Goal: Task Accomplishment & Management: Manage account settings

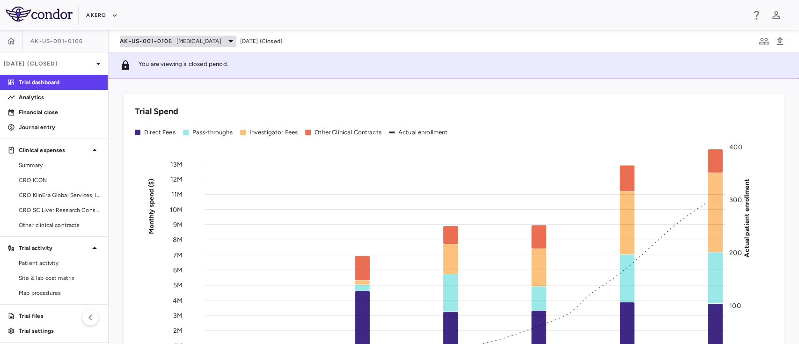
click at [207, 42] on span "[MEDICAL_DATA]" at bounding box center [198, 41] width 45 height 8
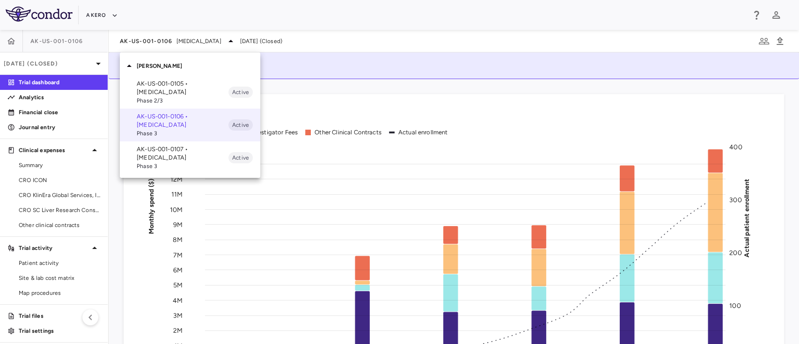
click at [43, 62] on div at bounding box center [399, 172] width 799 height 344
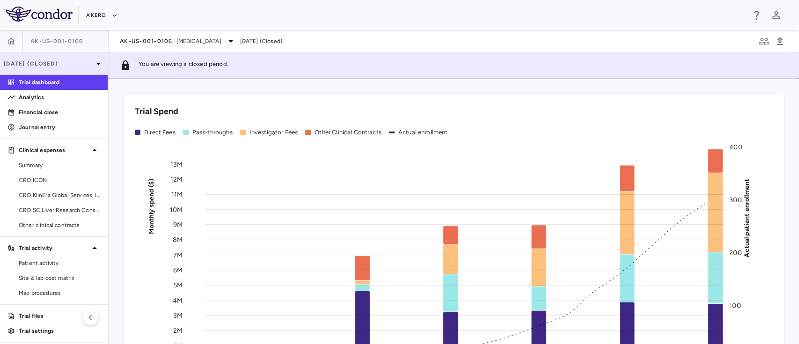
click at [47, 63] on p "[DATE] (Closed)" at bounding box center [48, 63] width 89 height 8
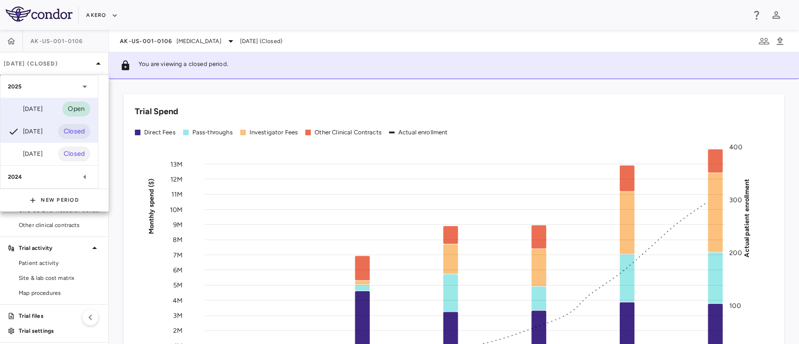
click at [44, 117] on div "Sep 2025 Open" at bounding box center [48, 109] width 97 height 22
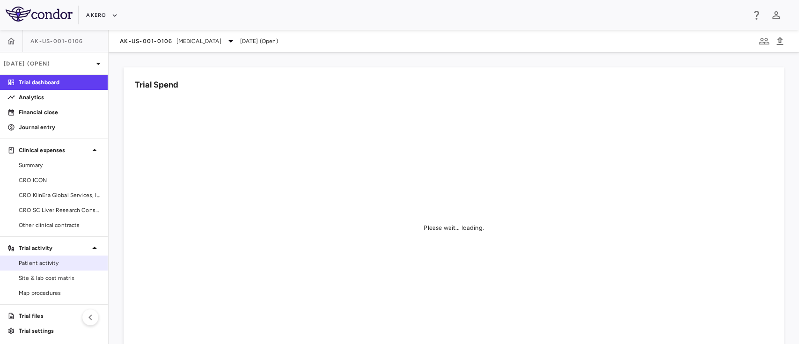
click at [53, 262] on span "Patient activity" at bounding box center [59, 263] width 81 height 8
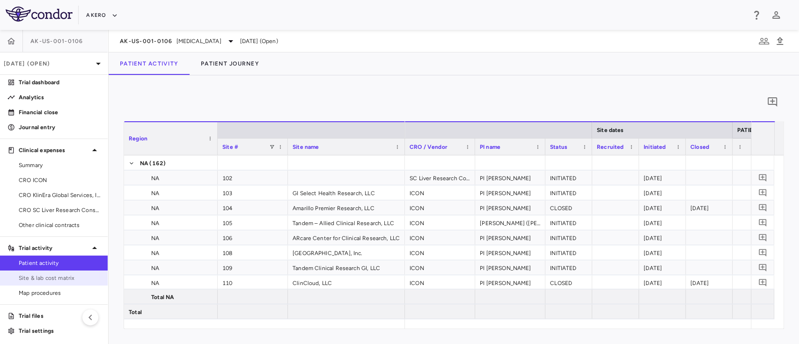
click at [45, 281] on span "Site & lab cost matrix" at bounding box center [59, 278] width 81 height 8
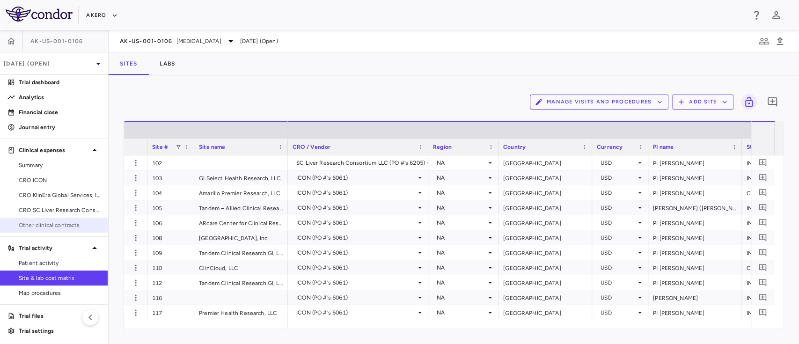
click at [64, 225] on span "Other clinical contracts" at bounding box center [59, 225] width 81 height 8
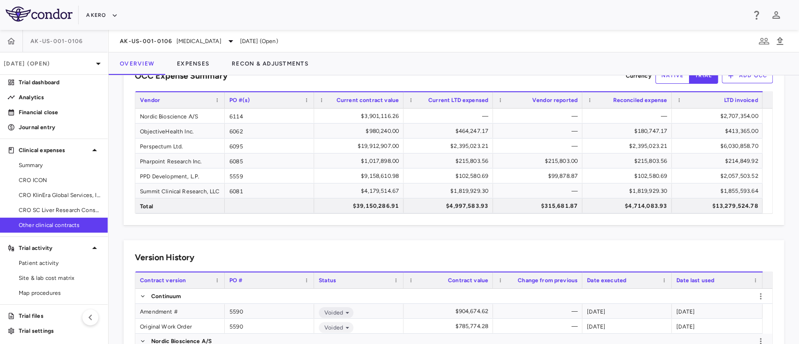
scroll to position [37, 0]
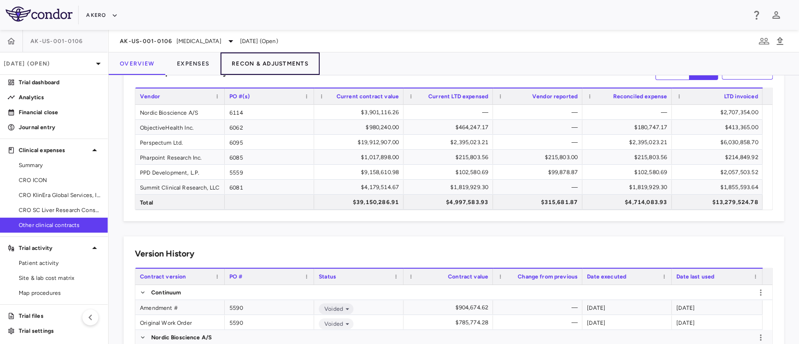
click at [265, 62] on button "Recon & Adjustments" at bounding box center [269, 63] width 99 height 22
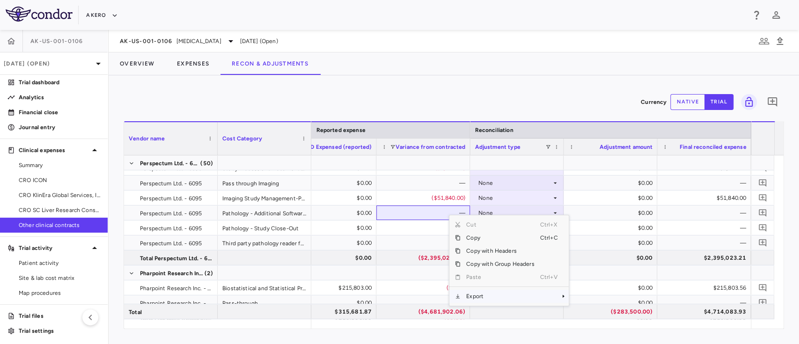
click at [472, 293] on span "Export" at bounding box center [500, 296] width 79 height 13
click at [588, 312] on span "Excel Export" at bounding box center [600, 312] width 44 height 13
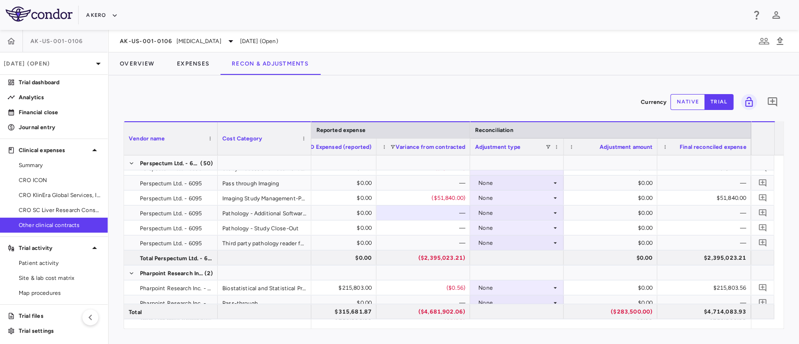
click at [692, 101] on button "native" at bounding box center [687, 102] width 35 height 16
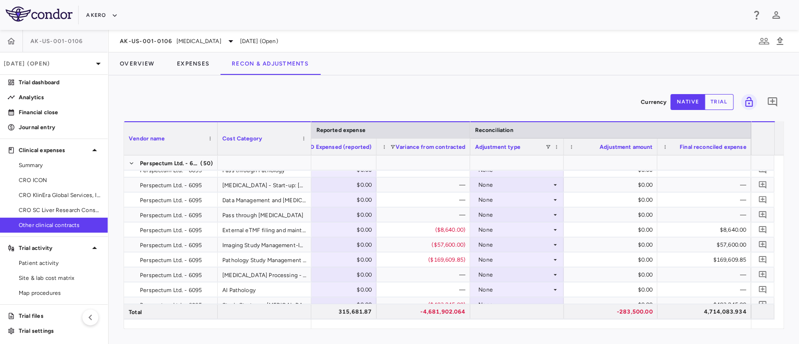
scroll to position [378, 0]
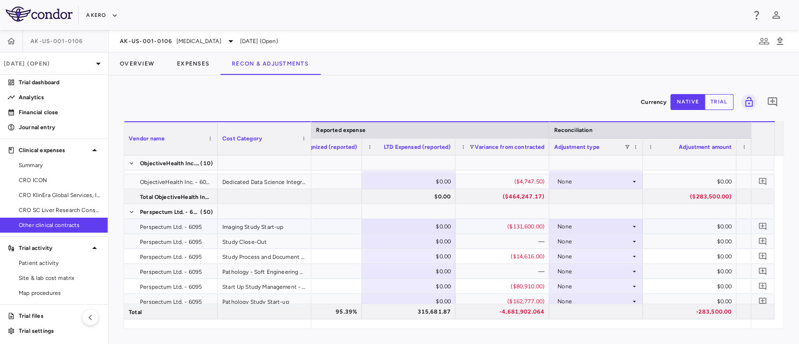
type button "native"
click at [411, 227] on div "$0.00" at bounding box center [410, 226] width 81 height 15
click at [411, 227] on input "number" at bounding box center [415, 227] width 79 height 15
type input "******"
click at [481, 226] on div "($131,600.00)" at bounding box center [504, 226] width 81 height 15
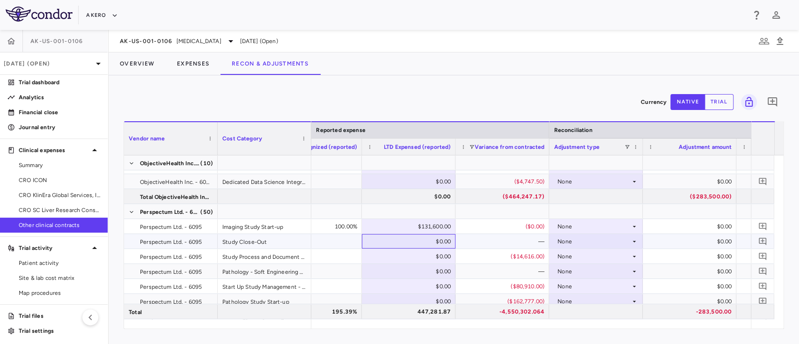
click at [403, 241] on div "$0.00" at bounding box center [410, 241] width 81 height 15
click at [403, 241] on input "number" at bounding box center [415, 242] width 79 height 15
type input "****"
click at [375, 191] on div "$0.00" at bounding box center [410, 196] width 81 height 15
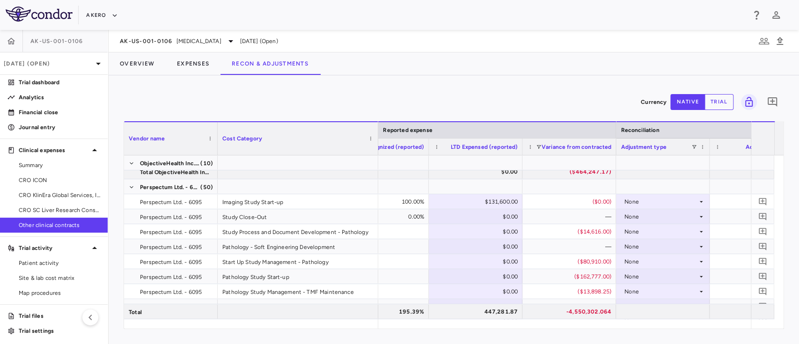
drag, startPoint x: 310, startPoint y: 128, endPoint x: 379, endPoint y: 132, distance: 68.9
click at [379, 132] on div at bounding box center [378, 138] width 4 height 33
click at [488, 224] on div "$0.00" at bounding box center [479, 231] width 81 height 15
click at [488, 225] on input "number" at bounding box center [484, 232] width 79 height 15
type input "********"
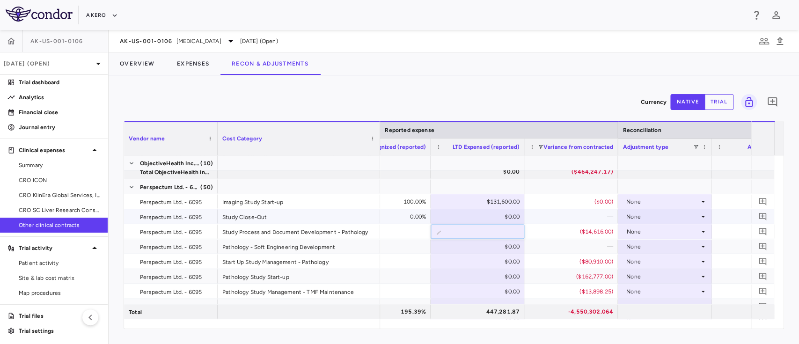
click at [547, 220] on div "—" at bounding box center [573, 216] width 81 height 15
click at [496, 248] on div "$0.00" at bounding box center [479, 246] width 81 height 15
click at [496, 248] on input "number" at bounding box center [484, 247] width 79 height 15
type input "*****"
click at [397, 268] on div at bounding box center [384, 261] width 94 height 15
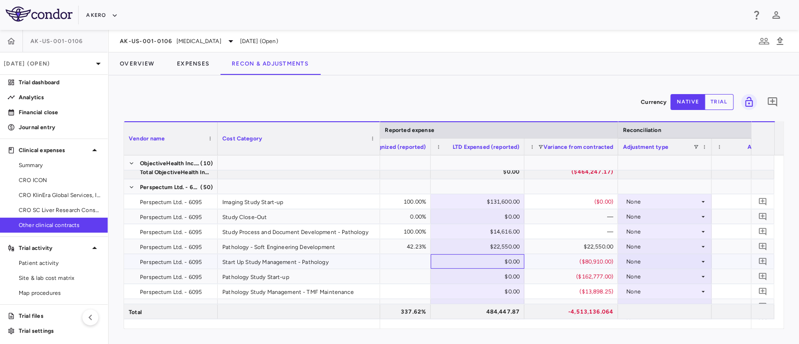
click at [484, 264] on div "$0.00" at bounding box center [479, 261] width 81 height 15
click at [484, 264] on input "number" at bounding box center [484, 262] width 79 height 15
type input "*****"
click at [551, 228] on div "—" at bounding box center [573, 231] width 81 height 15
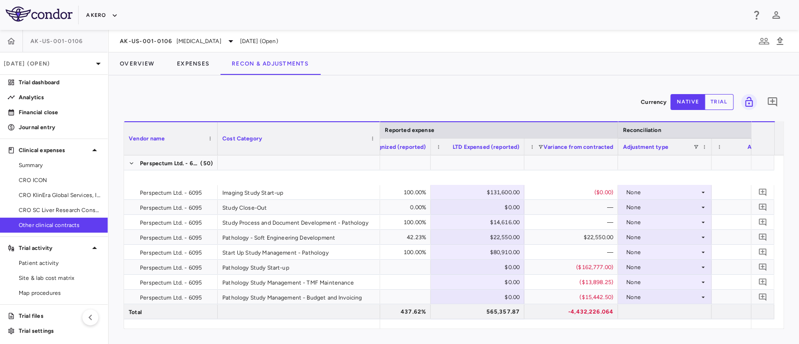
scroll to position [285, 0]
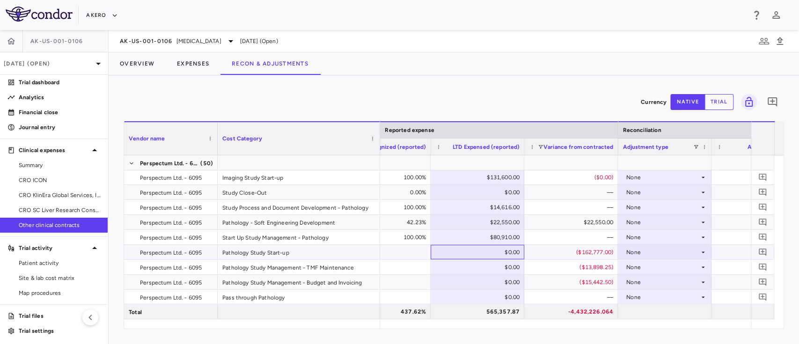
click at [465, 246] on div "$0.00" at bounding box center [479, 252] width 81 height 15
click at [465, 246] on input "number" at bounding box center [484, 252] width 79 height 15
type input "*********"
click at [391, 265] on div at bounding box center [384, 267] width 84 height 14
click at [485, 269] on div "$0.00" at bounding box center [479, 267] width 81 height 15
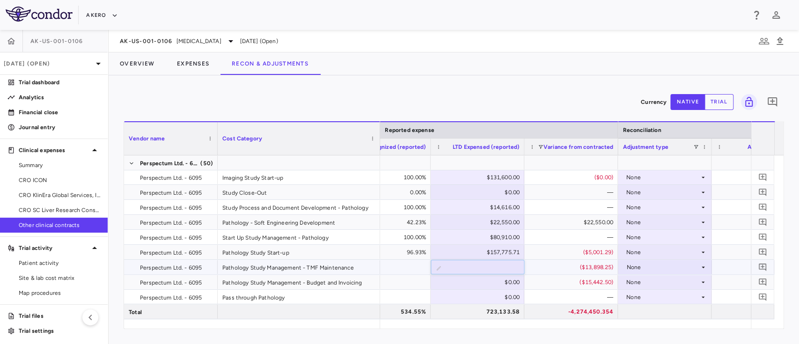
type input "*****"
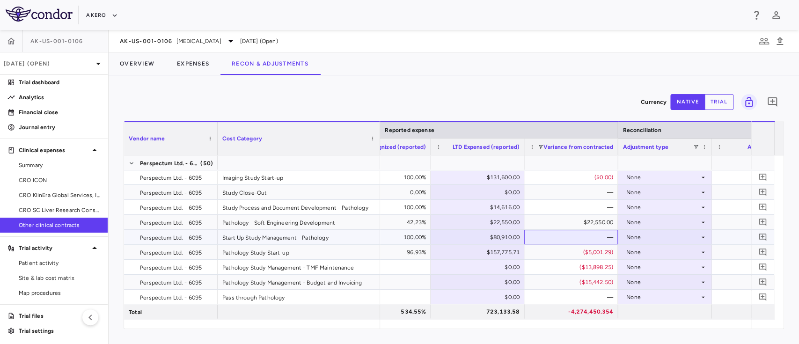
click at [570, 238] on div "—" at bounding box center [573, 237] width 81 height 15
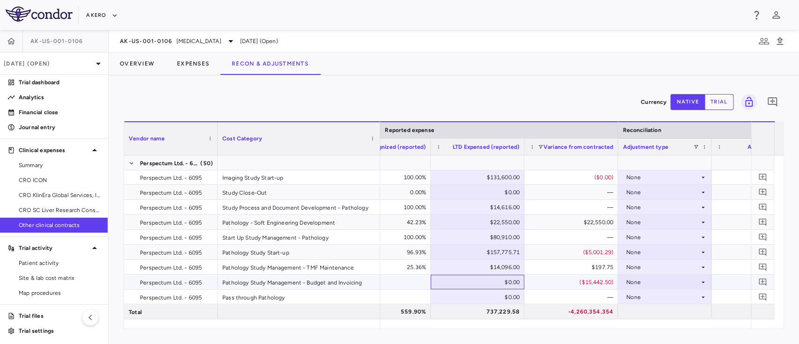
click at [470, 282] on div "$0.00" at bounding box center [479, 282] width 81 height 15
click at [470, 282] on input "number" at bounding box center [484, 282] width 79 height 15
type input "*****"
click at [350, 275] on div "Pathology Study Management - Budget and Invoicing" at bounding box center [299, 282] width 162 height 15
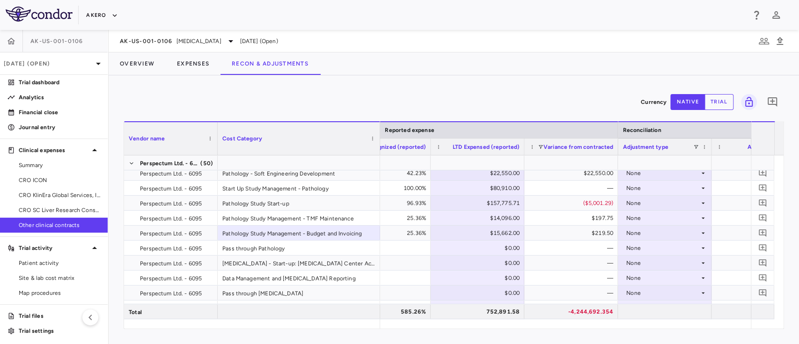
scroll to position [335, 0]
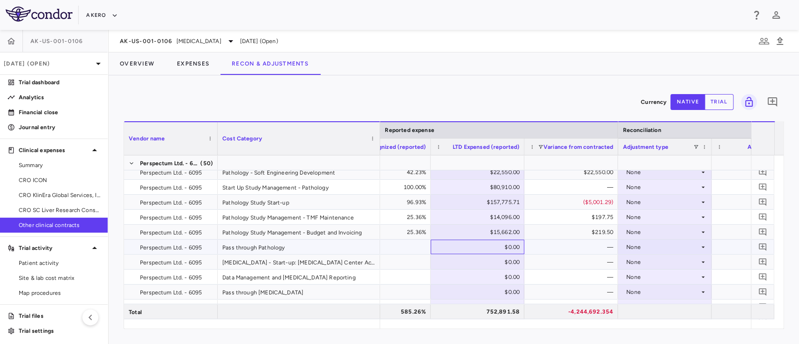
click at [498, 250] on div "$0.00" at bounding box center [479, 247] width 81 height 15
click at [498, 250] on input "number" at bounding box center [484, 247] width 79 height 15
type input "******"
click at [390, 274] on div at bounding box center [384, 277] width 84 height 14
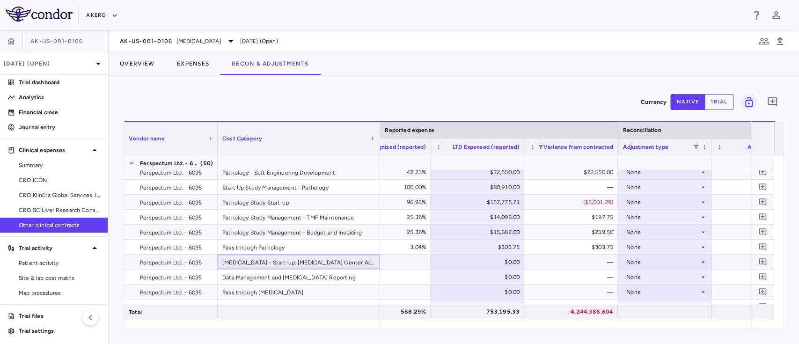
click at [315, 264] on div "Endoscopy - Start-up: Endoscopy Center Activities" at bounding box center [299, 262] width 162 height 15
click at [483, 259] on div "$0.00" at bounding box center [479, 262] width 81 height 15
click at [483, 259] on input "number" at bounding box center [484, 262] width 79 height 15
type input "**********"
click at [378, 275] on div "Data Management and Endoscopy Reporting" at bounding box center [299, 277] width 162 height 15
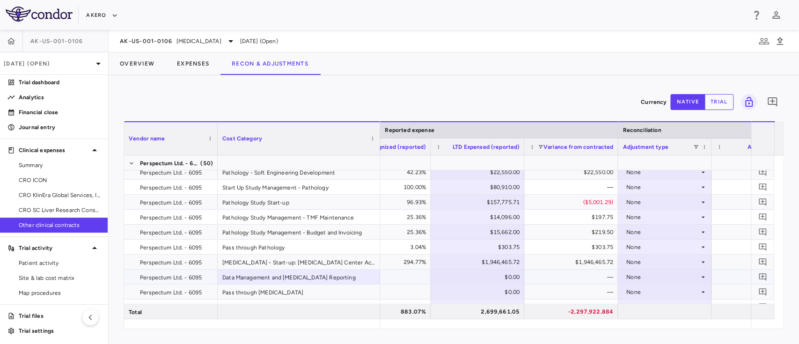
click at [499, 277] on div "$0.00" at bounding box center [479, 277] width 81 height 15
click at [499, 277] on input "number" at bounding box center [484, 277] width 79 height 15
type input "********"
click at [558, 283] on div "—" at bounding box center [573, 277] width 81 height 15
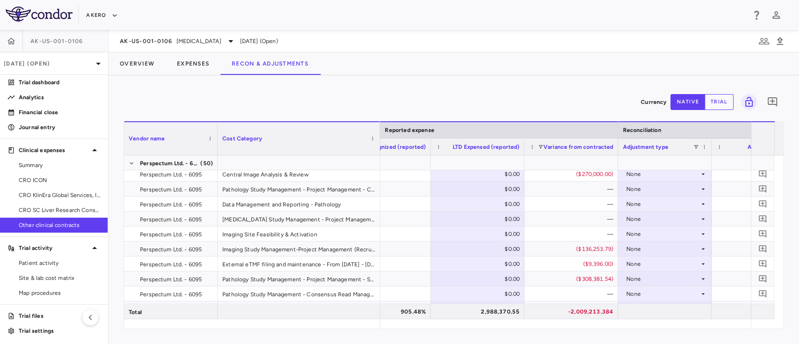
scroll to position [747, 0]
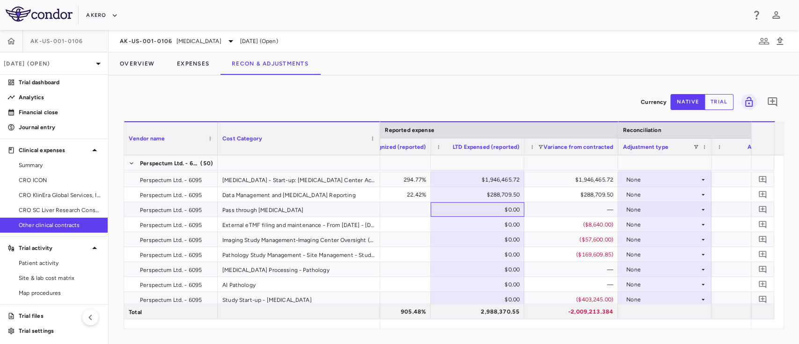
click at [491, 208] on div "$0.00" at bounding box center [479, 209] width 81 height 15
click at [491, 208] on input "number" at bounding box center [484, 210] width 79 height 15
type input "*********"
click at [547, 205] on div "—" at bounding box center [573, 209] width 81 height 15
click at [499, 224] on div "$0.00" at bounding box center [479, 224] width 81 height 15
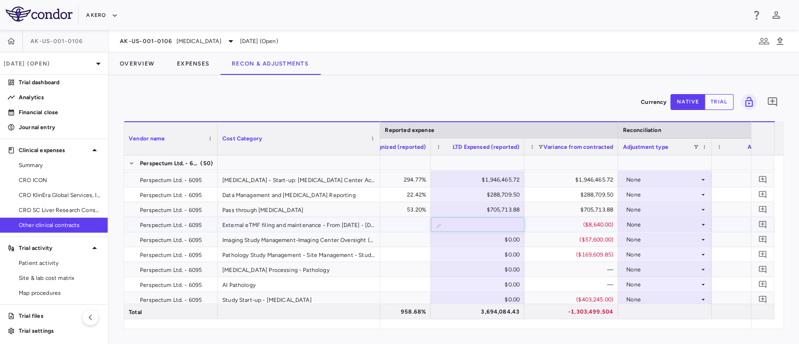
click at [499, 224] on input "number" at bounding box center [484, 225] width 79 height 15
type input "****"
click at [393, 220] on div at bounding box center [384, 225] width 84 height 14
click at [393, 279] on div at bounding box center [384, 285] width 84 height 14
click at [332, 238] on div "Imaging Study Management-Imaging Center Oversight (Recruitment)" at bounding box center [299, 239] width 162 height 15
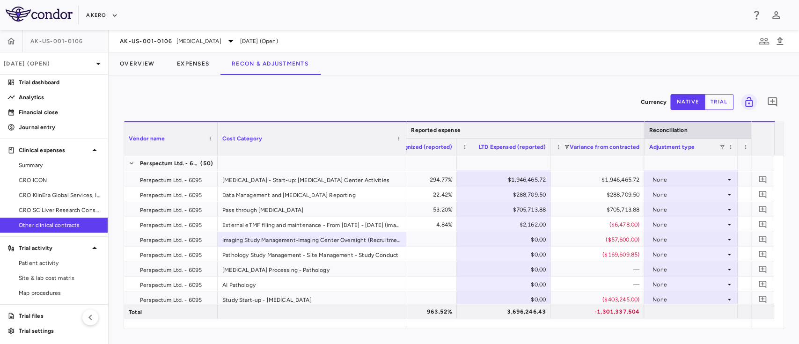
drag, startPoint x: 378, startPoint y: 137, endPoint x: 404, endPoint y: 137, distance: 26.2
click at [404, 137] on div at bounding box center [406, 138] width 4 height 33
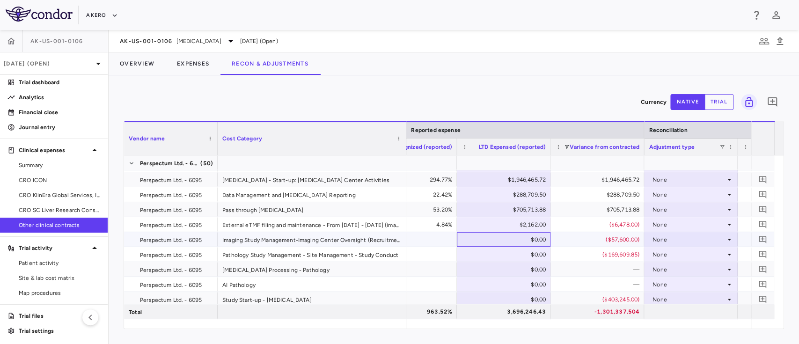
click at [501, 237] on div "$0.00" at bounding box center [505, 239] width 81 height 15
click at [501, 237] on input "number" at bounding box center [510, 240] width 79 height 15
type input "*****"
click at [404, 267] on div "Biopsy Processing - Pathology" at bounding box center [312, 269] width 189 height 15
click at [525, 269] on div "$0.00" at bounding box center [505, 269] width 81 height 15
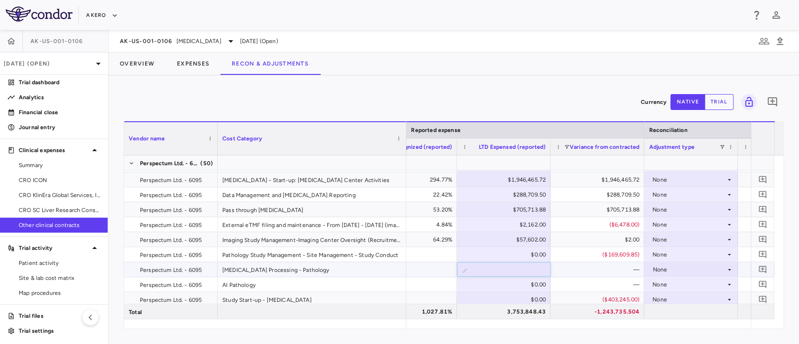
click at [525, 269] on input "number" at bounding box center [510, 270] width 79 height 15
type input "********"
click at [367, 298] on div "Study Start-up - Endoscopy" at bounding box center [312, 299] width 189 height 15
click at [331, 256] on div "Pathology Study Management - Site Management - Study Conduct" at bounding box center [312, 254] width 189 height 15
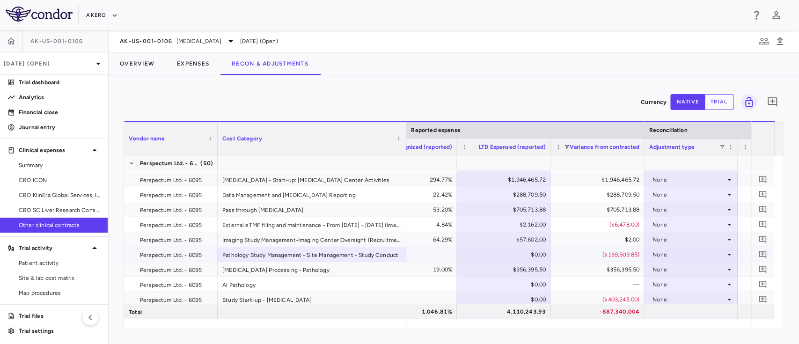
click at [514, 256] on div "$0.00" at bounding box center [505, 254] width 81 height 15
click at [514, 256] on input "number" at bounding box center [510, 255] width 79 height 15
type input "******"
click at [343, 275] on div "Biopsy Processing - Pathology" at bounding box center [312, 269] width 189 height 15
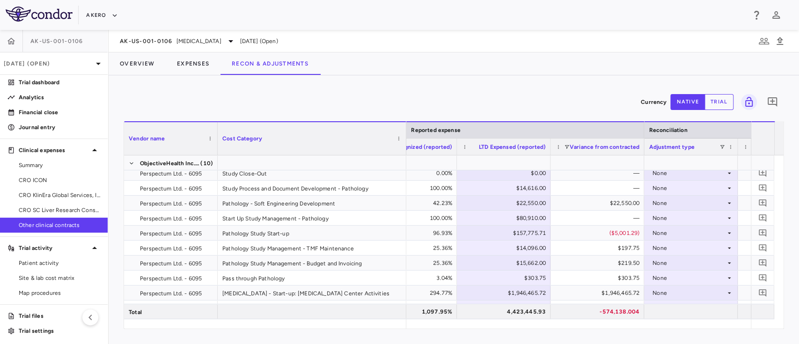
scroll to position [236, 0]
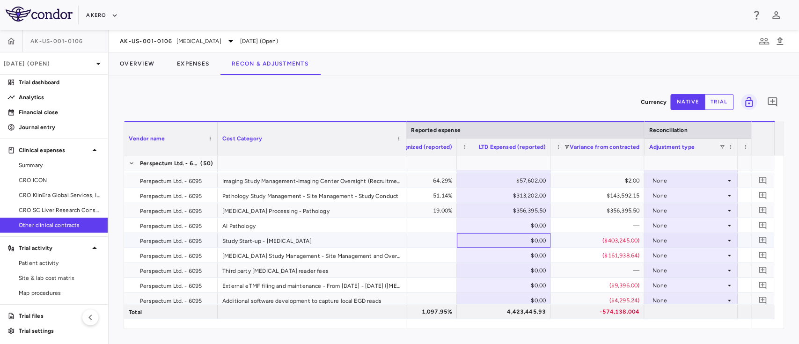
click at [528, 238] on div "$0.00" at bounding box center [505, 240] width 81 height 15
type input "******"
click at [386, 285] on div "External eTMF filing and maintenance - From Oct 2024 - Nov 2029 (endoscopy)" at bounding box center [312, 285] width 189 height 15
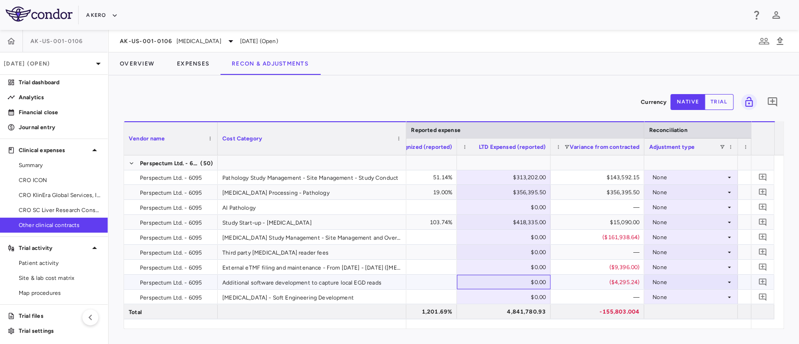
click at [523, 279] on div "$0.00" at bounding box center [505, 282] width 81 height 15
click at [523, 279] on input "number" at bounding box center [510, 282] width 79 height 15
type input "****"
click at [437, 292] on div at bounding box center [410, 297] width 84 height 14
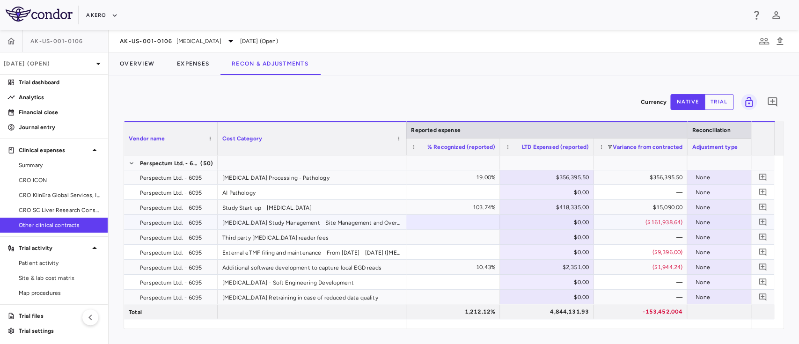
click at [565, 220] on div "$0.00" at bounding box center [548, 222] width 81 height 15
click at [565, 220] on input "number" at bounding box center [553, 222] width 79 height 15
type input "******"
click at [487, 225] on div at bounding box center [453, 222] width 84 height 14
click at [565, 235] on div "$0.00" at bounding box center [548, 237] width 81 height 15
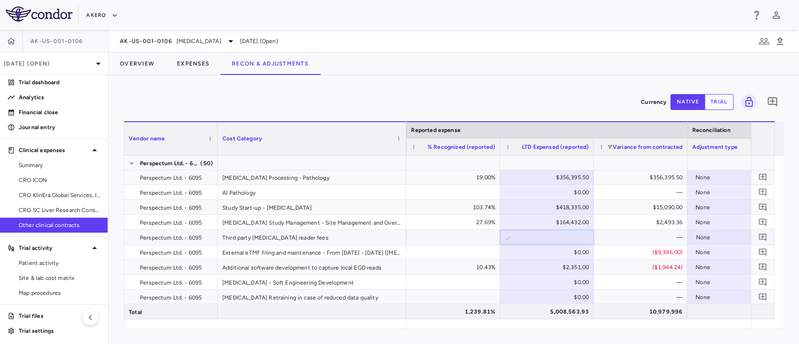
click at [565, 235] on input "number" at bounding box center [553, 237] width 79 height 15
type input "******"
click at [414, 253] on div at bounding box center [453, 252] width 84 height 14
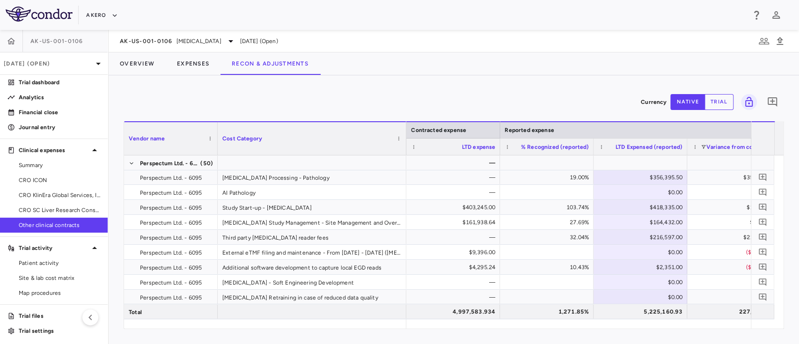
click at [404, 123] on div at bounding box center [406, 138] width 4 height 33
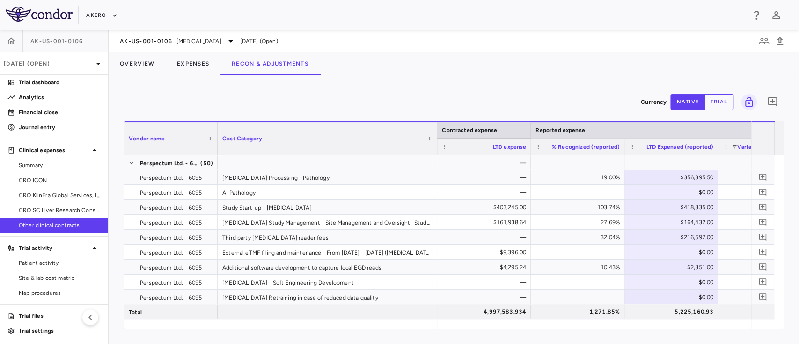
drag, startPoint x: 404, startPoint y: 126, endPoint x: 434, endPoint y: 127, distance: 30.0
click at [435, 127] on div at bounding box center [437, 138] width 4 height 33
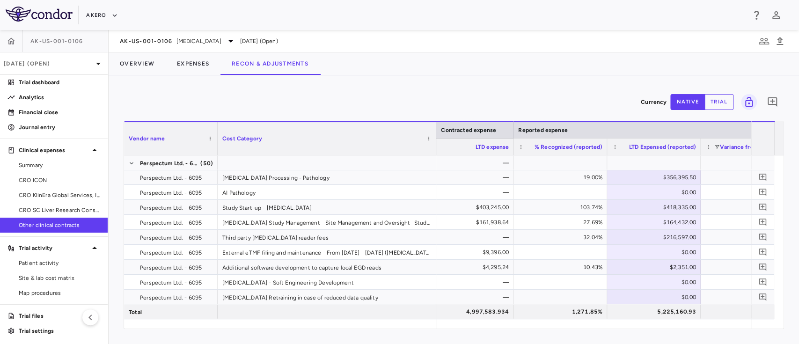
scroll to position [0, 1068]
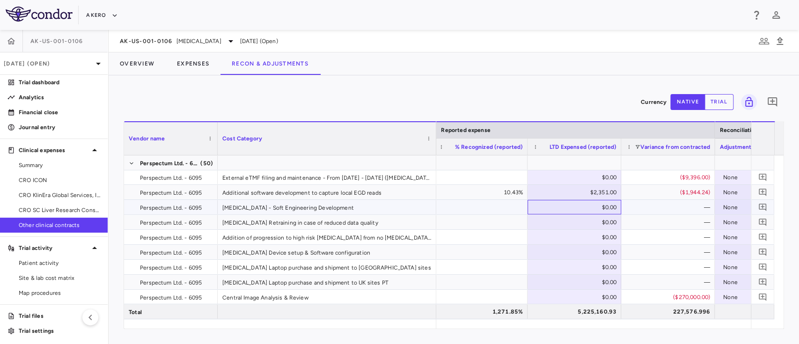
click at [592, 203] on div "$0.00" at bounding box center [576, 207] width 81 height 15
click at [592, 203] on input "number" at bounding box center [581, 207] width 79 height 15
type input "*****"
click at [657, 235] on div "—" at bounding box center [670, 237] width 81 height 15
click at [574, 220] on div "$0.00" at bounding box center [576, 222] width 81 height 15
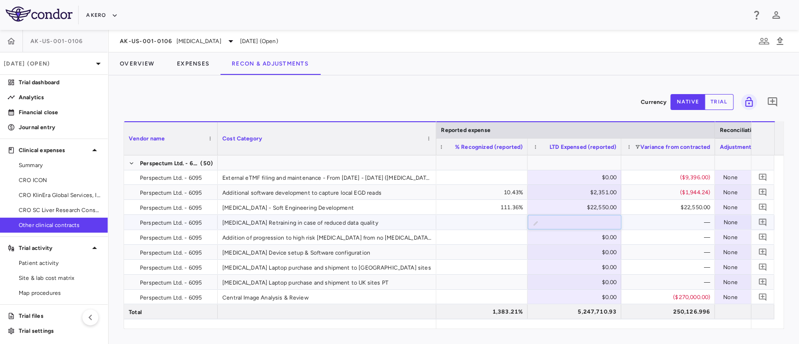
type input "****"
click at [477, 245] on div at bounding box center [481, 252] width 84 height 14
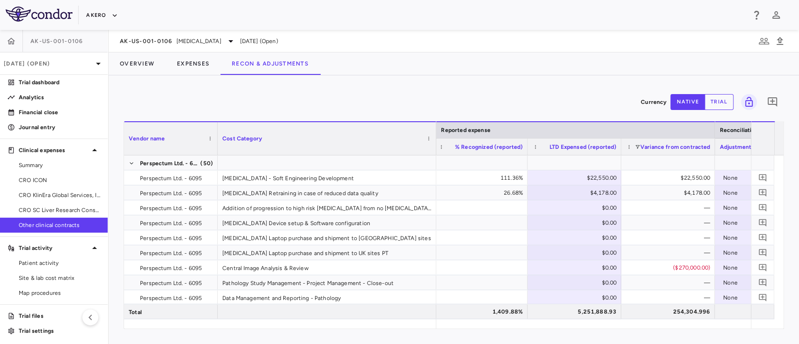
scroll to position [599, 0]
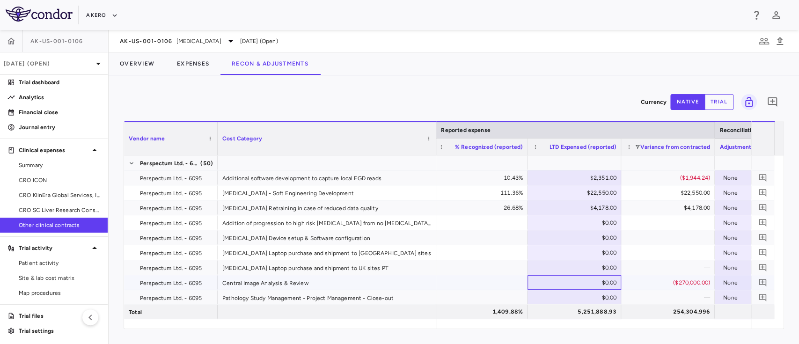
click at [587, 284] on div "$0.00" at bounding box center [576, 282] width 81 height 15
click at [587, 284] on input "number" at bounding box center [581, 283] width 79 height 15
type input "******"
click at [450, 251] on div at bounding box center [481, 253] width 84 height 14
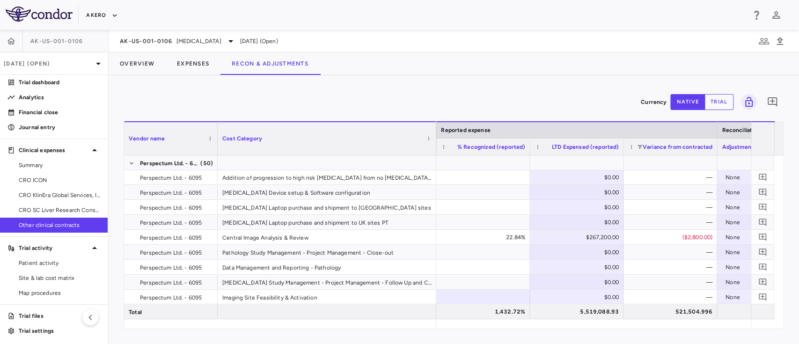
scroll to position [660, 0]
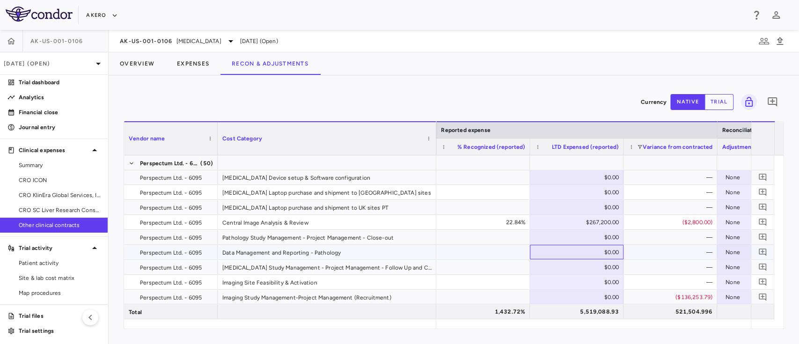
click at [580, 249] on div "$0.00" at bounding box center [578, 252] width 81 height 15
click at [580, 249] on input "number" at bounding box center [583, 252] width 79 height 15
type input "******"
click at [464, 258] on div at bounding box center [483, 252] width 84 height 14
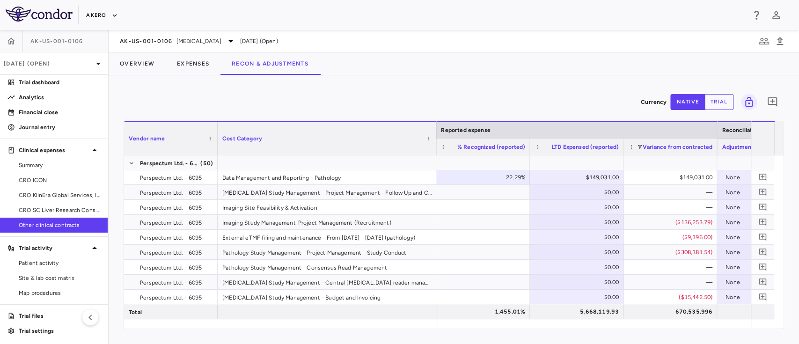
scroll to position [710, 0]
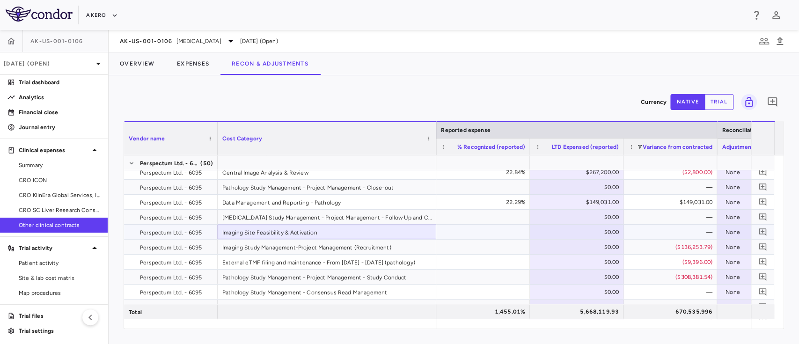
click at [266, 237] on div "Imaging Site Feasibility & Activation" at bounding box center [327, 232] width 219 height 15
click at [586, 229] on div "$0.00" at bounding box center [578, 232] width 81 height 15
click at [586, 229] on input "number" at bounding box center [583, 232] width 79 height 15
type input "********"
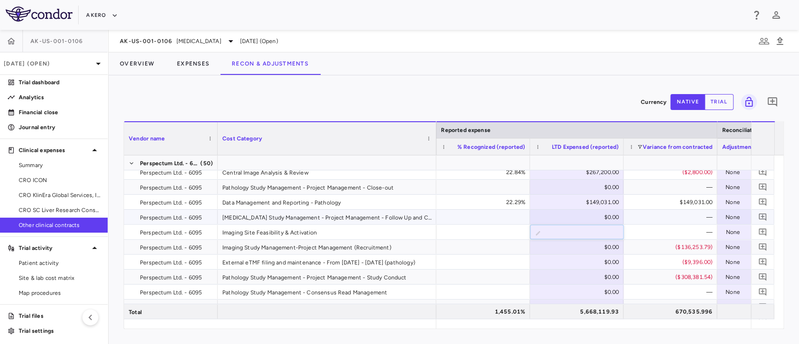
click at [468, 211] on div at bounding box center [483, 217] width 84 height 14
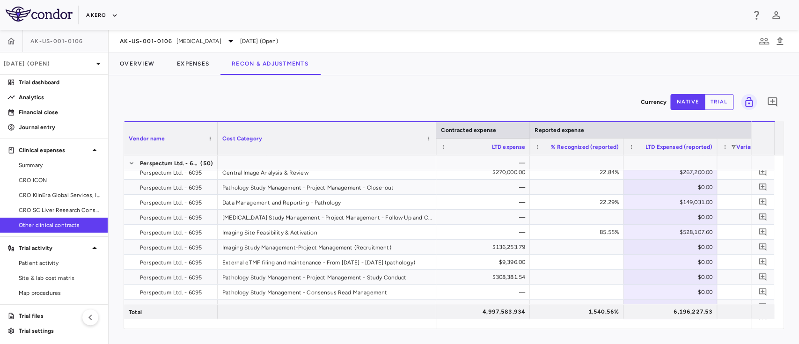
scroll to position [0, 1090]
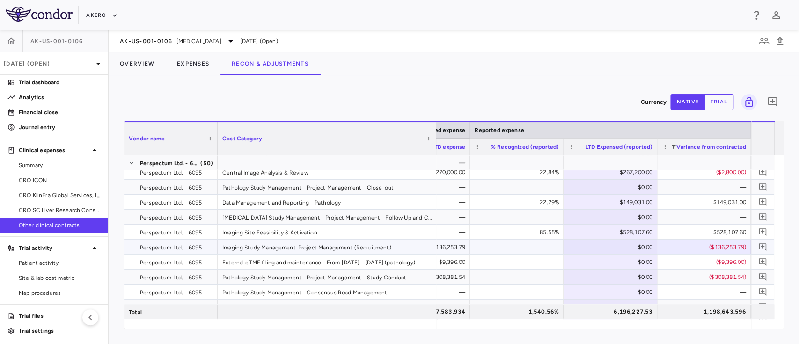
click at [327, 242] on div "Imaging Study Management-Project Management (Recruitment)" at bounding box center [327, 247] width 219 height 15
click at [614, 245] on div "$0.00" at bounding box center [612, 247] width 81 height 15
click at [255, 259] on div "External eTMF filing and maintenance - From Oct 2024 - Nov 2029 (pathology)" at bounding box center [327, 262] width 219 height 15
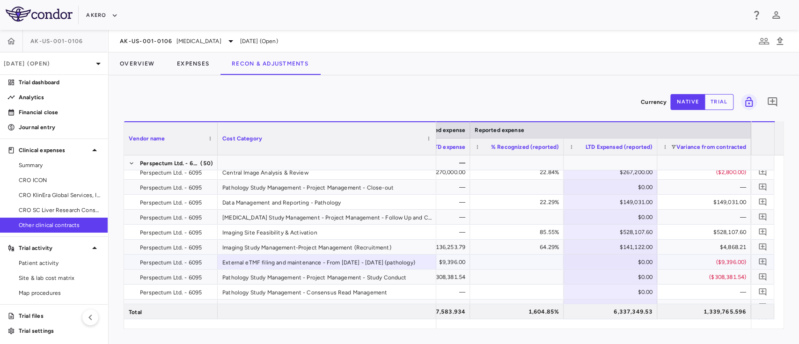
click at [616, 258] on div "$0.00" at bounding box center [612, 262] width 81 height 15
click at [616, 258] on input "number" at bounding box center [617, 262] width 79 height 15
type input "****"
click at [517, 260] on div at bounding box center [517, 262] width 84 height 14
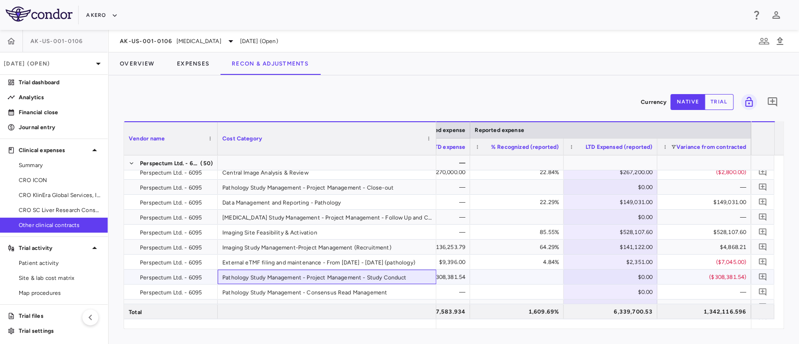
click at [286, 283] on div "Pathology Study Management - Project Management - Study Conduct" at bounding box center [327, 277] width 219 height 15
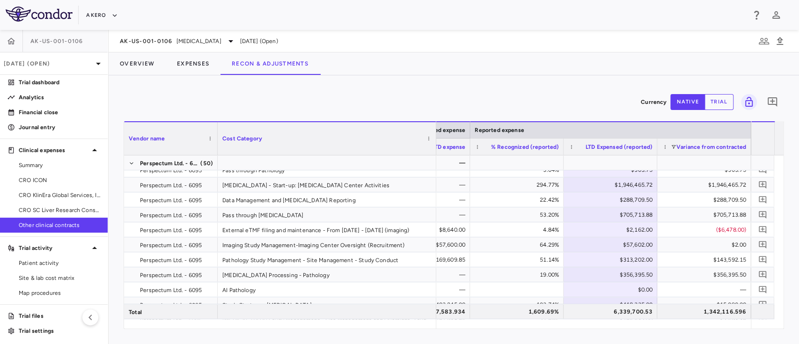
scroll to position [408, 0]
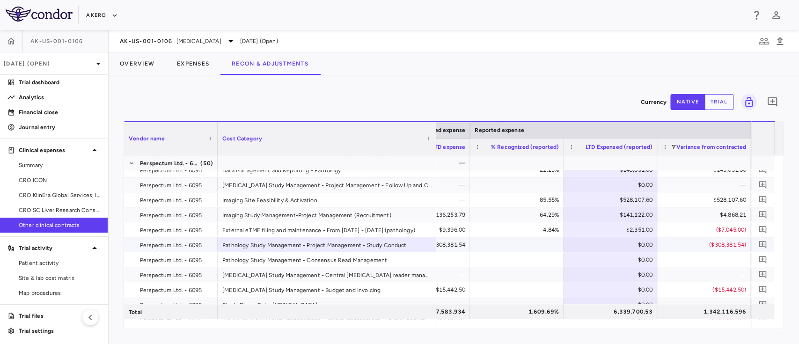
click at [634, 245] on div "$0.00" at bounding box center [612, 244] width 81 height 15
click at [634, 245] on input "number" at bounding box center [617, 245] width 79 height 15
type input "******"
click at [566, 267] on div "$0.00" at bounding box center [611, 274] width 94 height 15
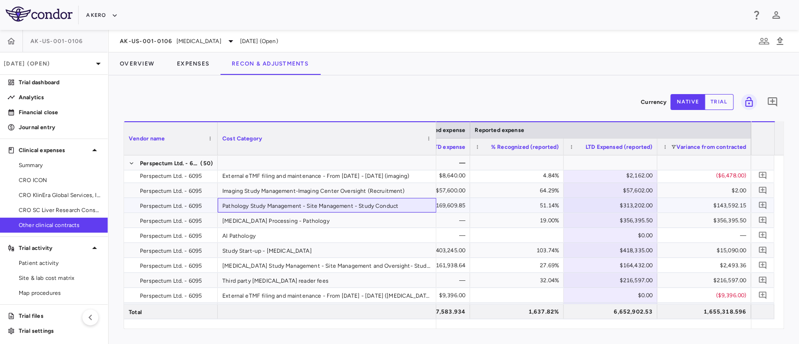
click at [278, 208] on div "Pathology Study Management - Site Management - Study Conduct" at bounding box center [327, 205] width 219 height 15
click at [632, 205] on div "$313,202.00" at bounding box center [612, 205] width 81 height 15
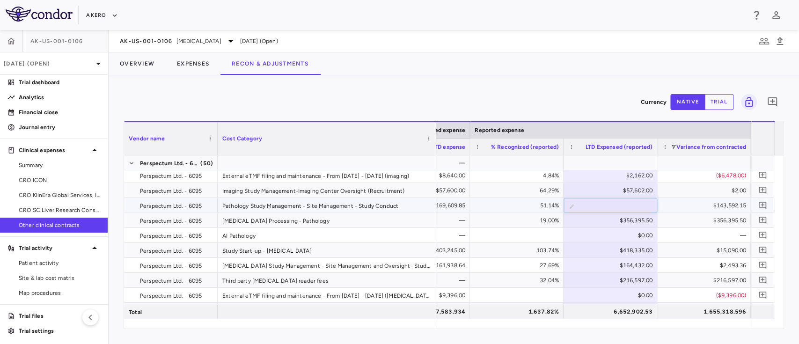
click at [632, 205] on input "******" at bounding box center [617, 205] width 79 height 15
paste input "******"
type input "******"
click at [475, 215] on div "19.00%" at bounding box center [517, 220] width 84 height 14
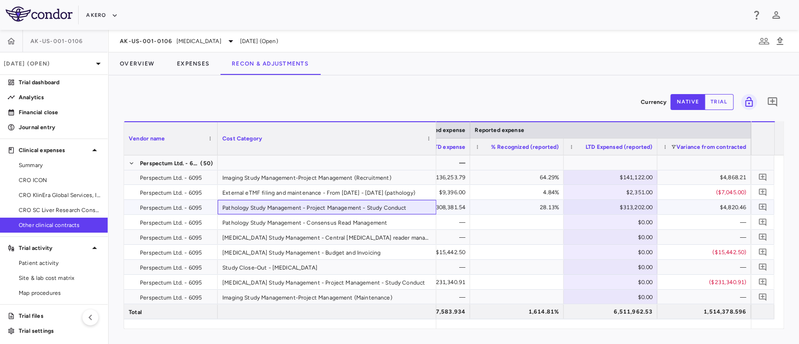
click at [350, 213] on div "Pathology Study Management - Project Management - Study Conduct" at bounding box center [327, 207] width 219 height 15
click at [336, 226] on div "Pathology Study Management - Consensus Read Management" at bounding box center [327, 222] width 219 height 15
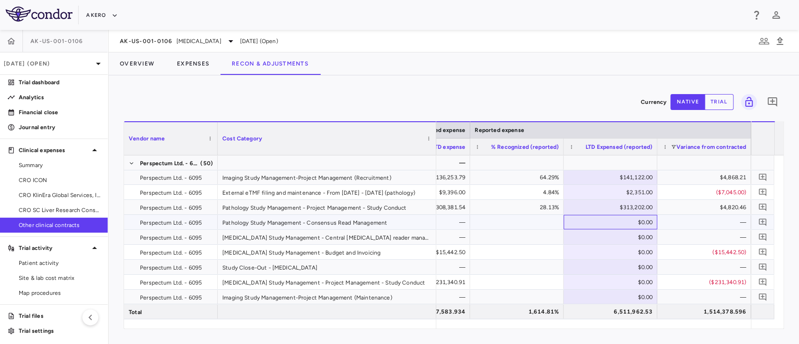
click at [621, 222] on div "$0.00" at bounding box center [612, 222] width 81 height 15
type input "*******"
click at [335, 235] on div "Endoscopy Study Management - Central endoscopy reader management fees" at bounding box center [327, 237] width 219 height 15
click at [619, 230] on div "$0.00" at bounding box center [612, 237] width 81 height 15
type input "*****"
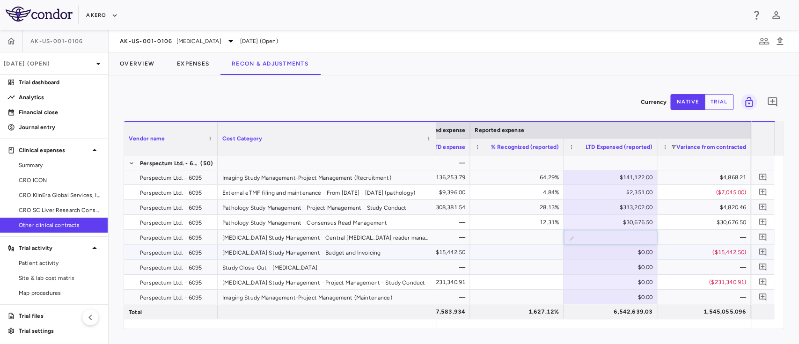
click at [532, 250] on div at bounding box center [517, 252] width 84 height 14
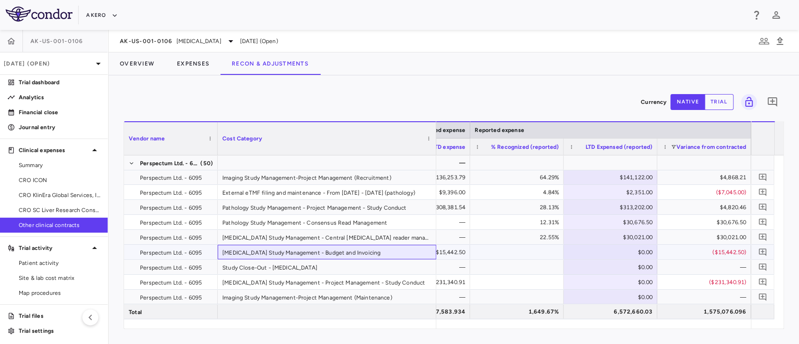
click at [266, 250] on div "Endoscopy Study Management - Budget and Invoicing" at bounding box center [327, 252] width 219 height 15
click at [633, 250] on div "$0.00" at bounding box center [612, 252] width 81 height 15
click at [633, 250] on input "number" at bounding box center [617, 252] width 79 height 15
type input "*****"
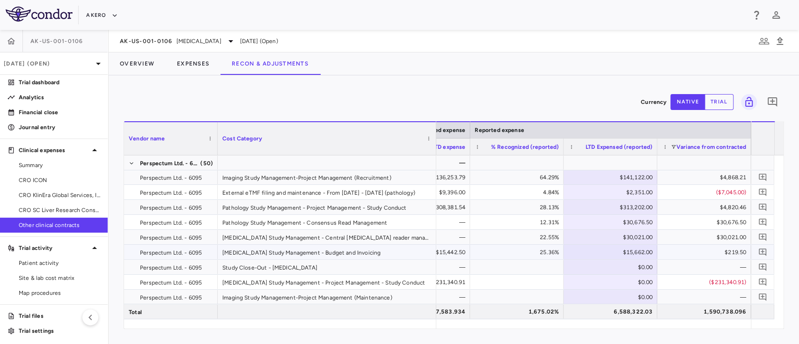
click at [239, 257] on div "Endoscopy Study Management - Budget and Invoicing" at bounding box center [327, 252] width 219 height 15
click at [236, 269] on div "Study Close-Out - Endoscopy" at bounding box center [327, 267] width 219 height 15
click at [637, 280] on div "$0.00" at bounding box center [612, 282] width 81 height 15
type input "******"
click at [637, 280] on input "******" at bounding box center [617, 282] width 79 height 15
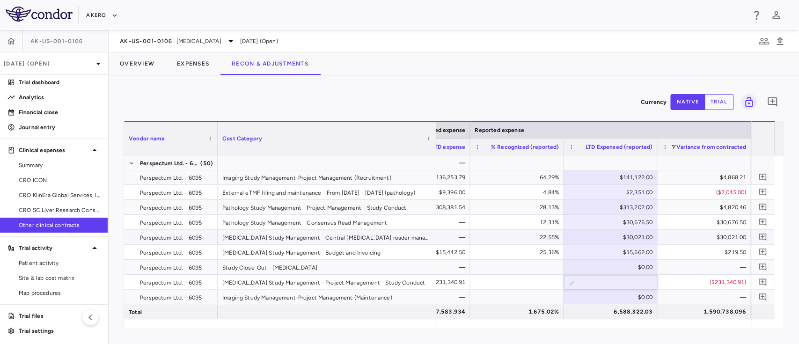
click at [527, 241] on div "22.55%" at bounding box center [518, 237] width 81 height 15
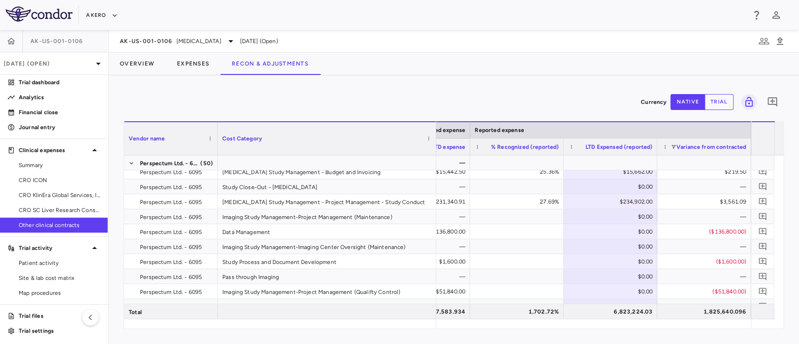
scroll to position [850, 0]
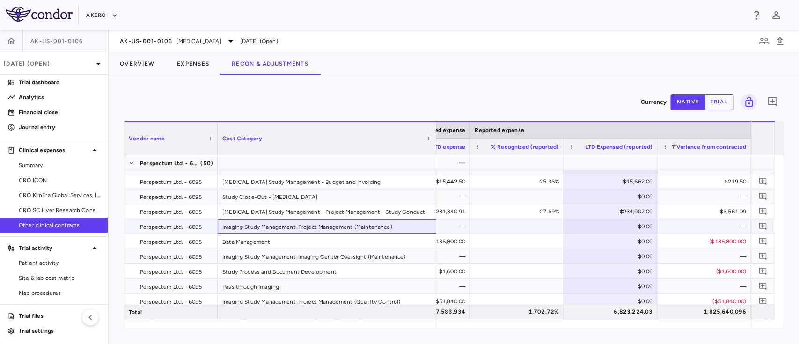
click at [377, 223] on div "Imaging Study Management-Project Management (Maintenance)" at bounding box center [327, 226] width 219 height 15
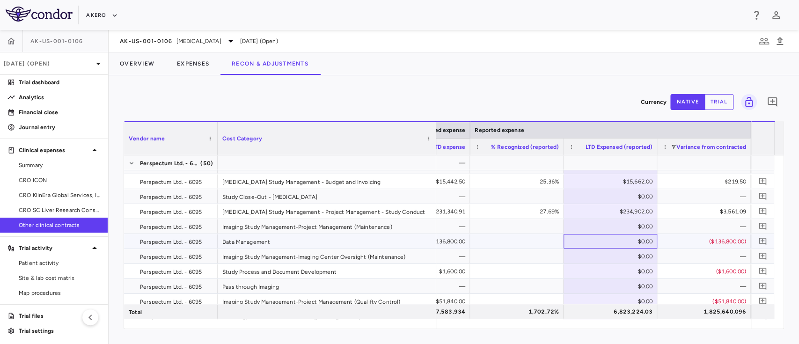
click at [625, 239] on div "$0.00" at bounding box center [612, 241] width 81 height 15
click at [625, 239] on input "number" at bounding box center [617, 242] width 79 height 15
type input "******"
click at [532, 267] on div at bounding box center [517, 271] width 84 height 14
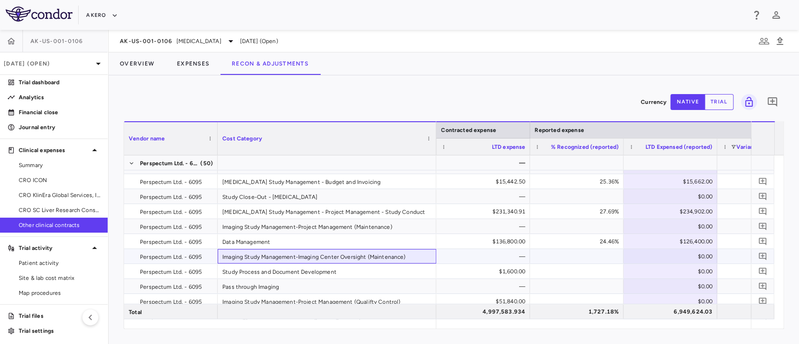
click at [308, 257] on div "Imaging Study Management-Imaging Center Oversight (Maintenance)" at bounding box center [327, 256] width 219 height 15
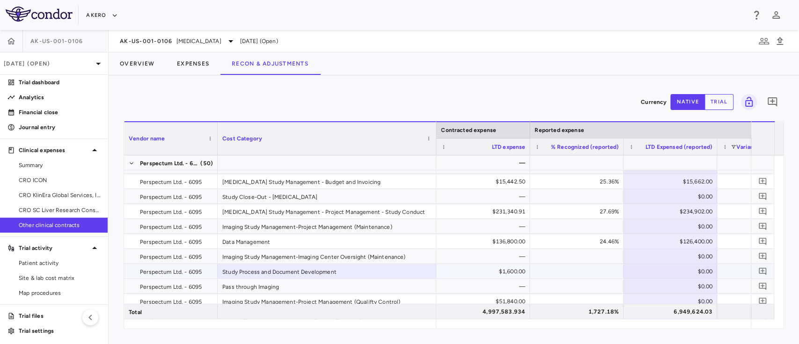
click at [681, 271] on div "$0.00" at bounding box center [672, 271] width 81 height 15
click at [681, 271] on input "number" at bounding box center [677, 271] width 79 height 15
type input "*******"
click at [397, 277] on div "Study Process and Document Development" at bounding box center [327, 271] width 219 height 15
click at [278, 288] on div "Pass through Imaging" at bounding box center [327, 286] width 219 height 15
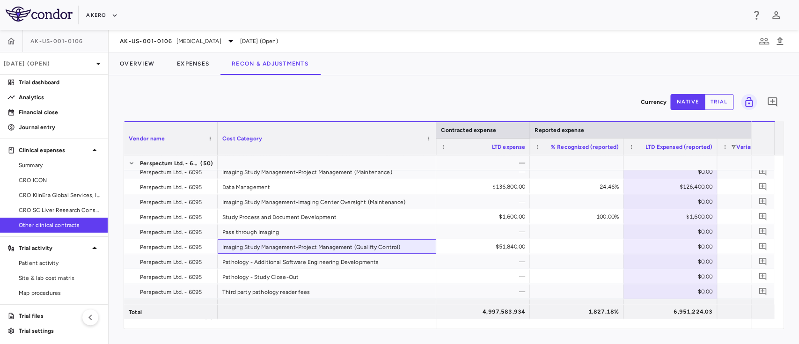
scroll to position [924, 0]
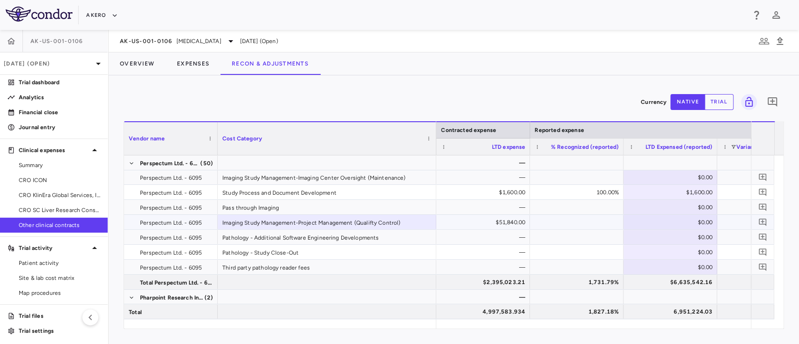
click at [500, 220] on div "$51,840.00" at bounding box center [485, 222] width 81 height 15
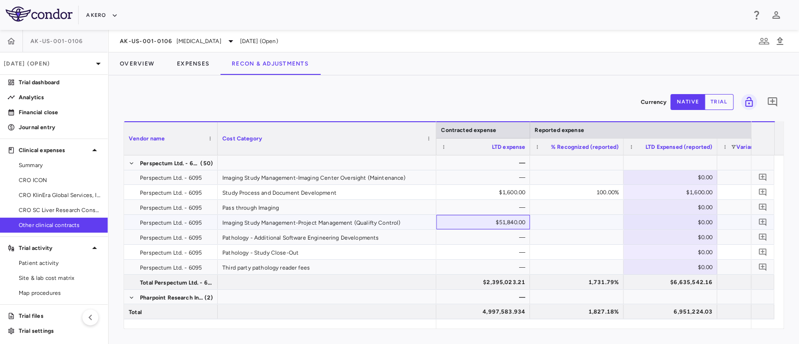
click at [500, 220] on div "$51,840.00" at bounding box center [485, 222] width 81 height 15
click at [497, 221] on div "$51,840.00" at bounding box center [485, 222] width 81 height 15
click at [492, 220] on div "$51,840.00" at bounding box center [485, 222] width 81 height 15
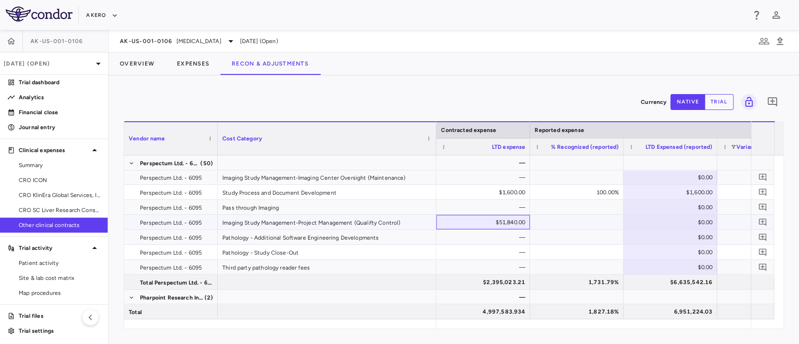
click at [492, 220] on div "$51,840.00" at bounding box center [485, 222] width 81 height 15
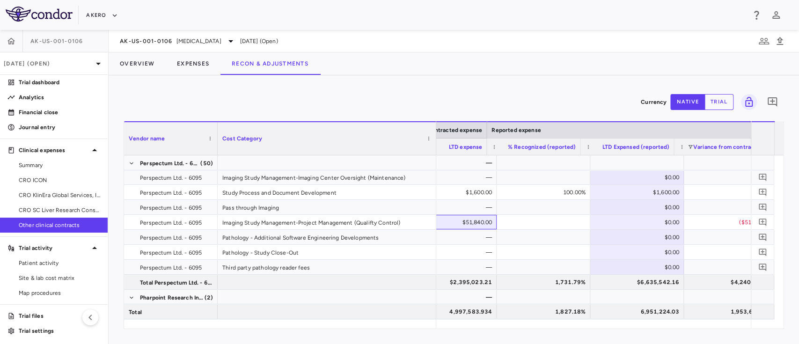
scroll to position [0, 1073]
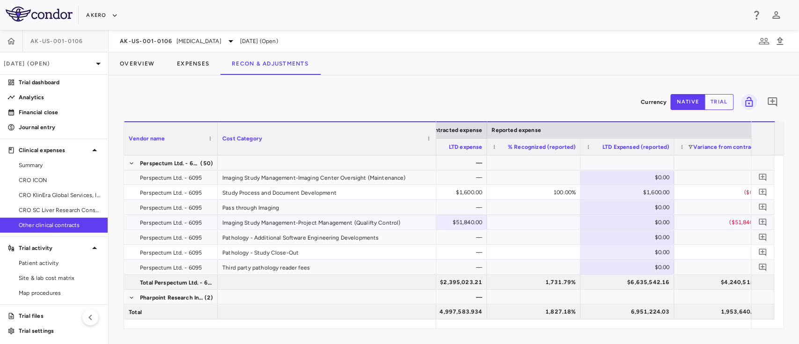
click at [650, 223] on div "$0.00" at bounding box center [629, 222] width 81 height 15
click at [650, 223] on input "number" at bounding box center [634, 222] width 79 height 15
type input "*****"
click at [697, 207] on div "—" at bounding box center [722, 207] width 81 height 15
click at [638, 232] on div "$0.00" at bounding box center [629, 237] width 81 height 15
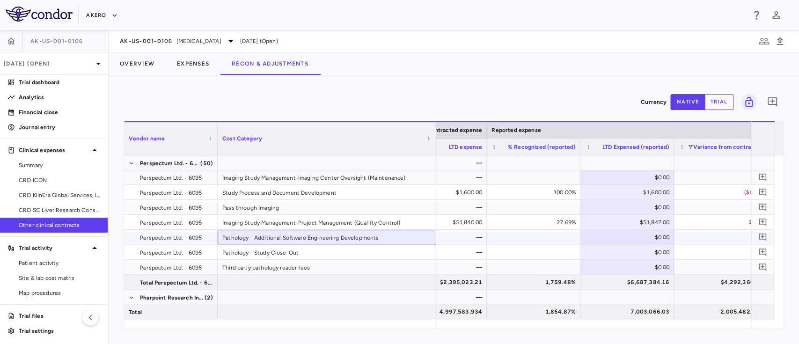
click at [337, 237] on div "Pathology - Additional Software Engineering Developments" at bounding box center [327, 237] width 219 height 15
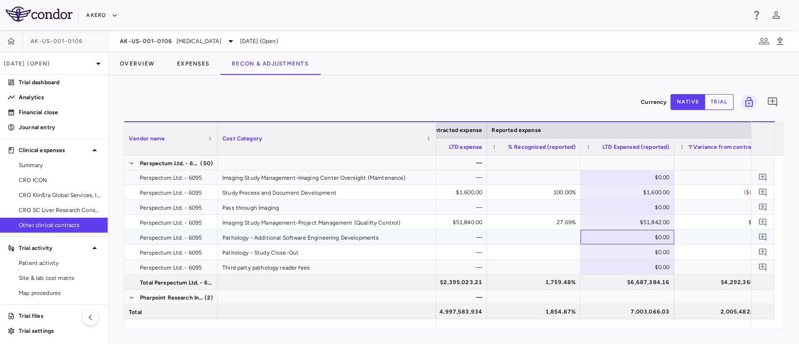
click at [647, 234] on div "$0.00" at bounding box center [629, 237] width 81 height 15
type input "****"
click at [701, 242] on div "—" at bounding box center [722, 237] width 81 height 15
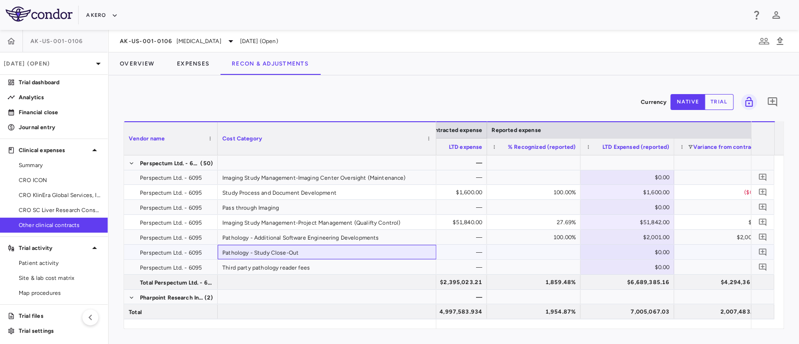
click at [326, 248] on div "Pathology - Study Close-Out" at bounding box center [327, 252] width 219 height 15
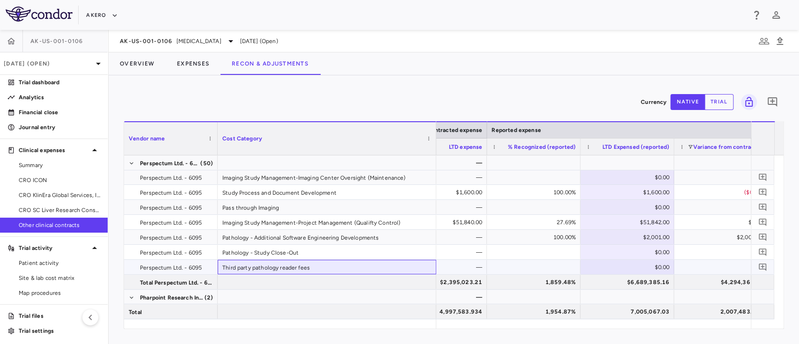
click at [289, 269] on div "Third party pathology reader fees" at bounding box center [327, 267] width 219 height 15
click at [638, 264] on div "$0.00" at bounding box center [629, 267] width 81 height 15
click at [638, 264] on input "number" at bounding box center [634, 267] width 79 height 15
type input "**********"
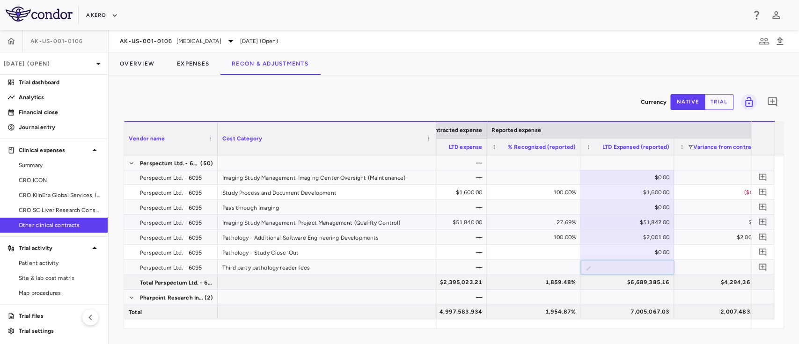
click at [460, 216] on div "$51,840.00" at bounding box center [442, 222] width 81 height 15
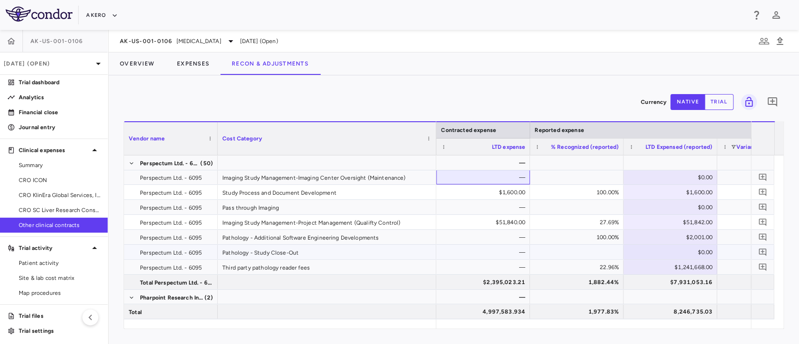
scroll to position [929, 0]
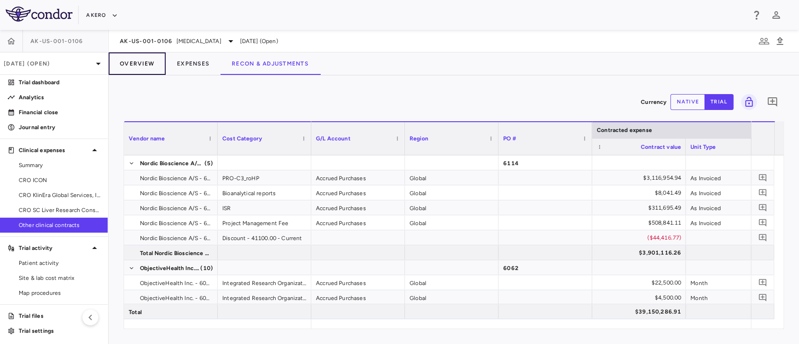
click at [126, 68] on button "Overview" at bounding box center [137, 63] width 57 height 22
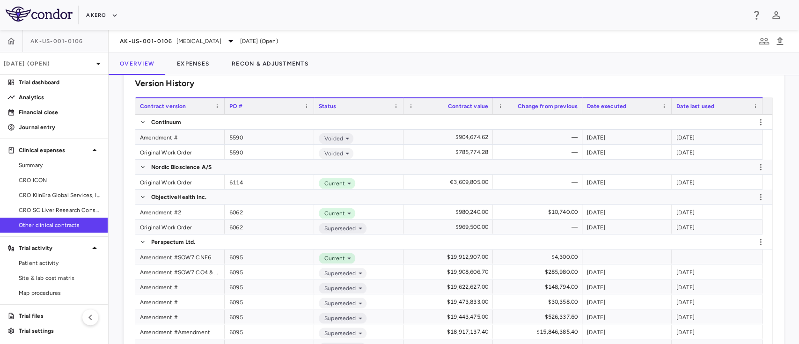
scroll to position [221, 0]
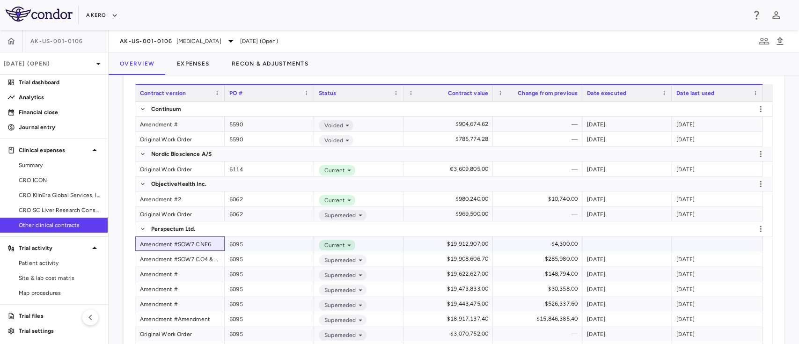
click at [175, 249] on div "Amendment #SOW7 CNF6" at bounding box center [179, 243] width 89 height 15
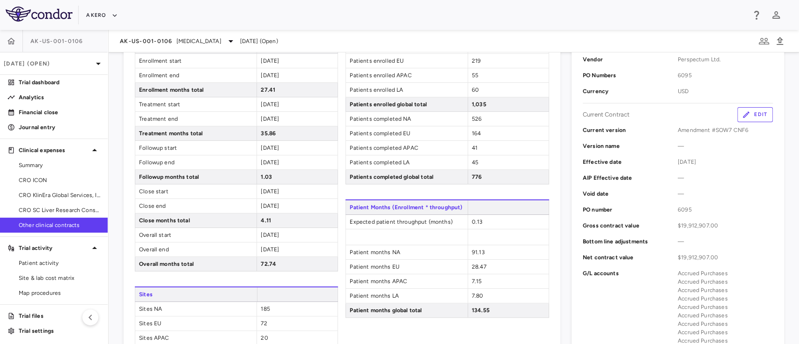
scroll to position [187, 0]
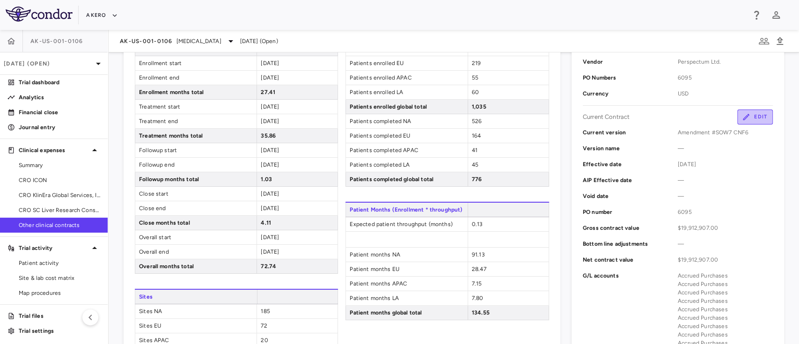
click at [751, 118] on button "Edit" at bounding box center [755, 117] width 36 height 15
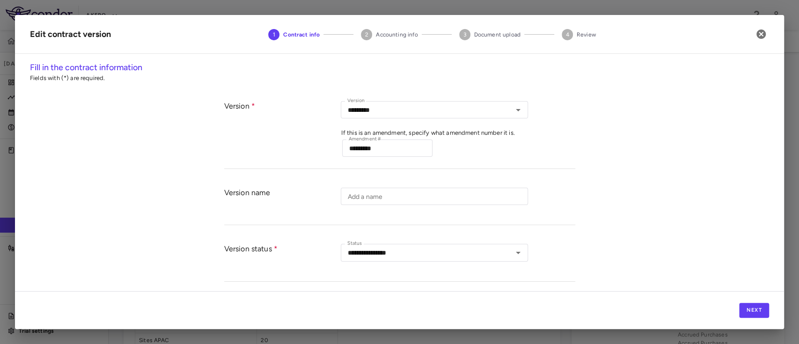
type input "*********"
type input "**********"
type input "****"
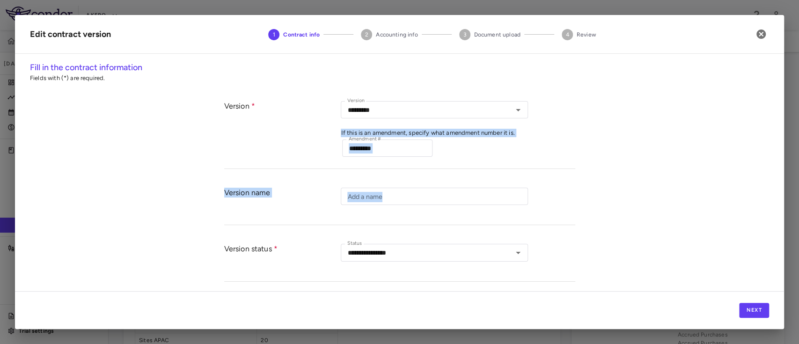
drag, startPoint x: 772, startPoint y: 101, endPoint x: 780, endPoint y: 192, distance: 92.1
click at [780, 192] on div "**********" at bounding box center [399, 176] width 769 height 230
click at [773, 120] on div "**********" at bounding box center [399, 176] width 769 height 230
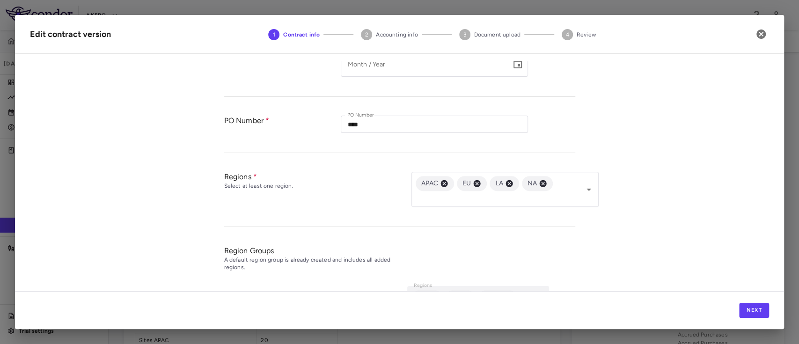
scroll to position [346, 0]
click at [763, 30] on icon "button" at bounding box center [760, 33] width 9 height 9
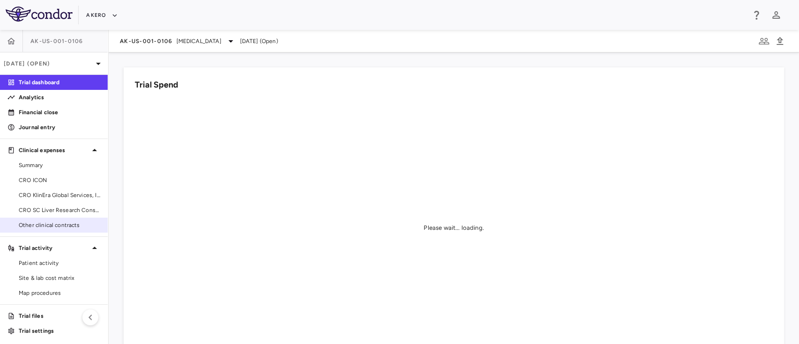
click at [47, 226] on span "Other clinical contracts" at bounding box center [59, 225] width 81 height 8
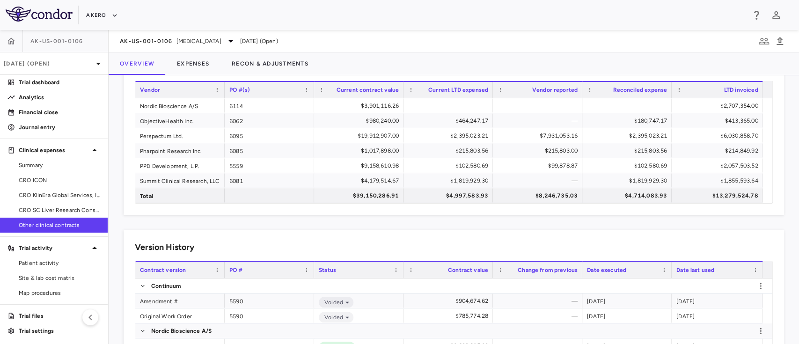
scroll to position [45, 0]
drag, startPoint x: 787, startPoint y: 179, endPoint x: 789, endPoint y: 252, distance: 73.1
click at [789, 252] on div "OCC Expense Summary Currency native trial Add OCC Drag here to set row groups D…" at bounding box center [454, 209] width 690 height 269
drag, startPoint x: 789, startPoint y: 177, endPoint x: 798, endPoint y: 221, distance: 45.0
click at [798, 221] on div "OCC Expense Summary Currency native trial Add OCC Drag here to set row groups D…" at bounding box center [454, 209] width 690 height 269
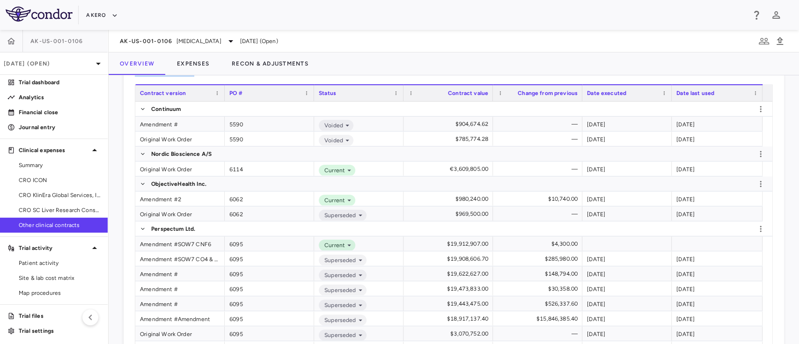
scroll to position [226, 0]
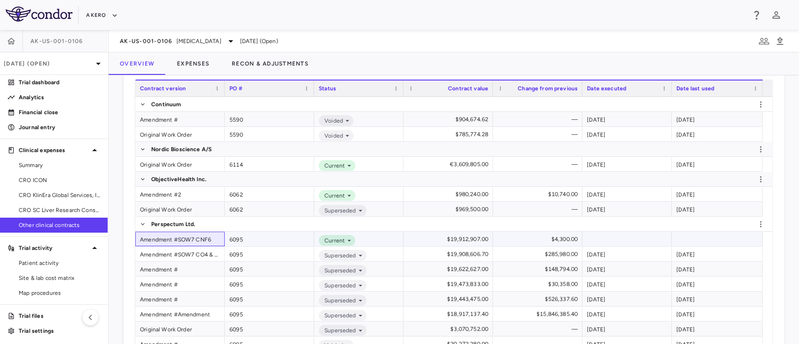
click at [182, 239] on div "Amendment #SOW7 CNF6" at bounding box center [179, 239] width 89 height 15
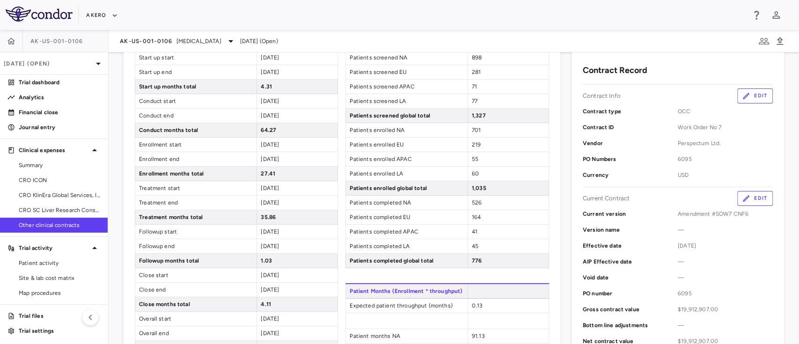
scroll to position [103, 0]
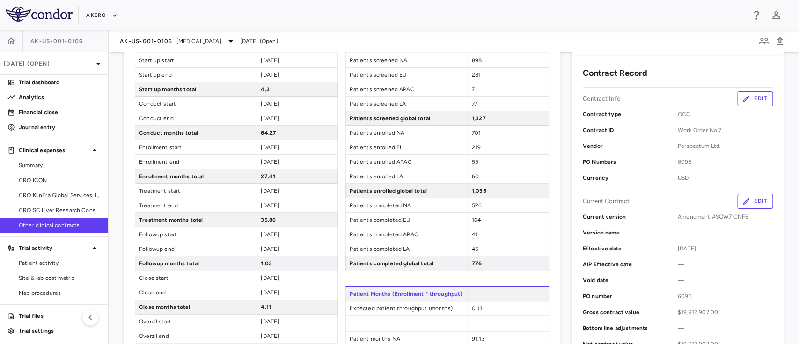
click at [741, 199] on button "Edit" at bounding box center [755, 201] width 36 height 15
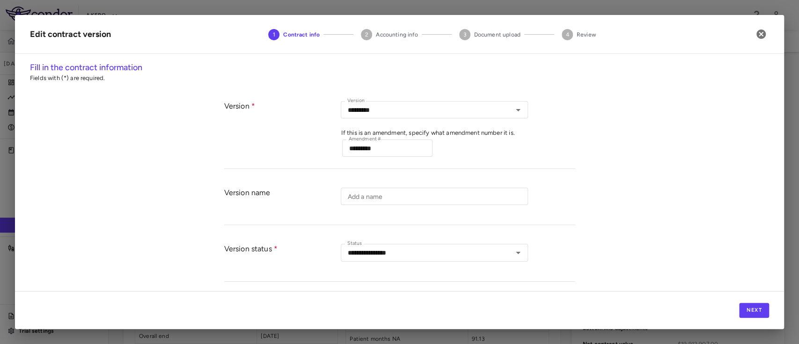
type input "*********"
type input "**********"
type input "****"
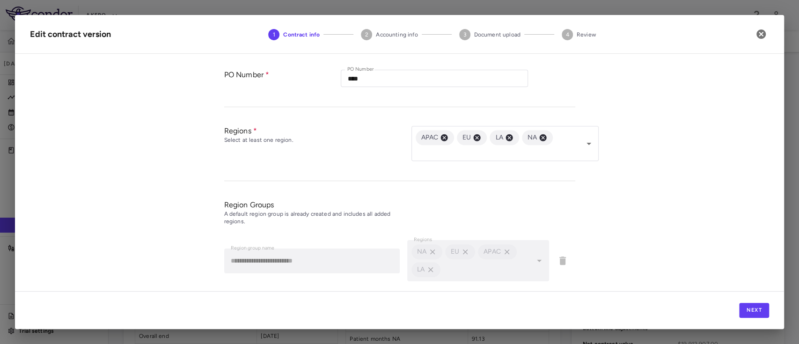
scroll to position [426, 0]
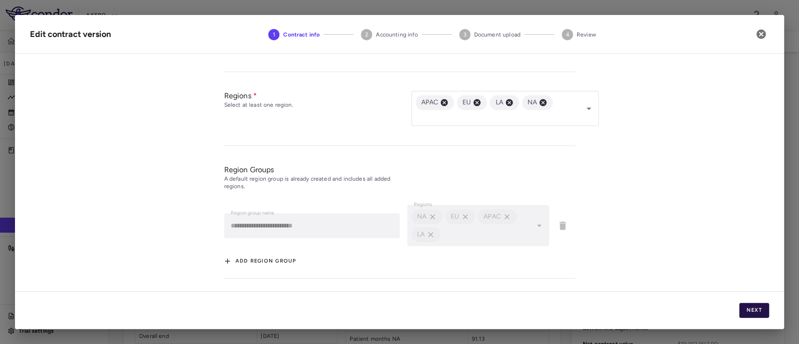
click at [752, 306] on button "Next" at bounding box center [754, 310] width 30 height 15
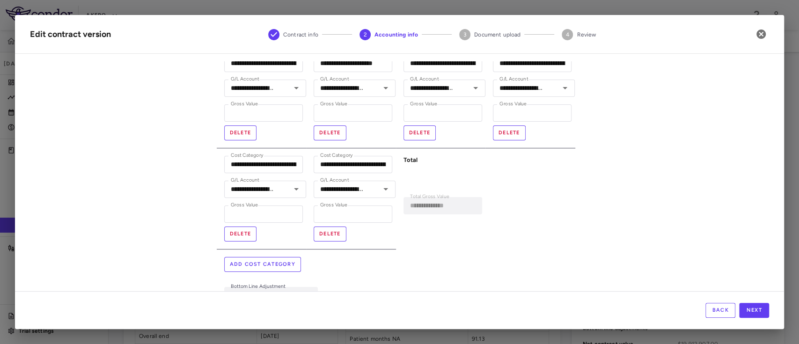
scroll to position [1186, 0]
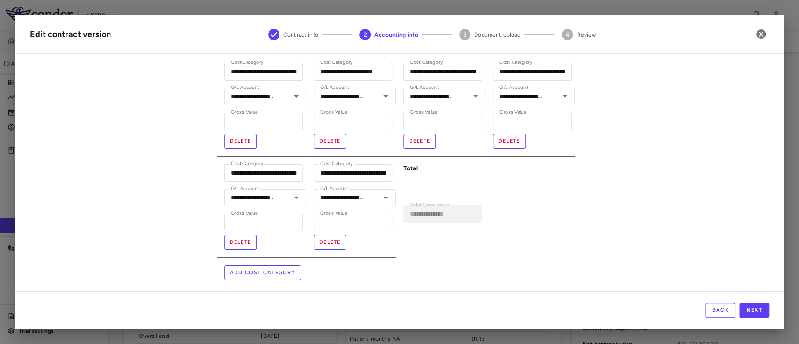
click at [277, 273] on button "Add cost category" at bounding box center [262, 272] width 77 height 15
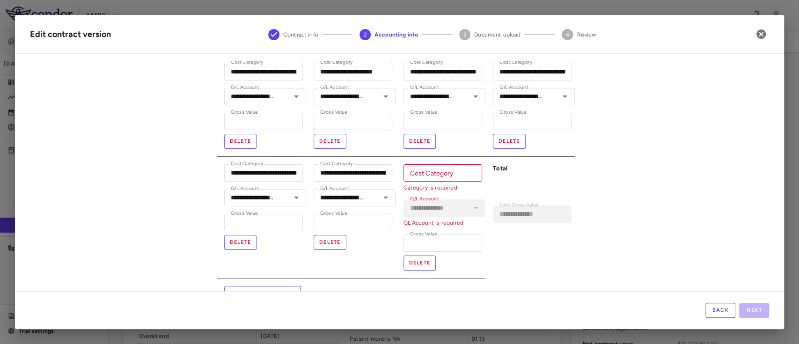
click at [436, 174] on input "Cost Category" at bounding box center [443, 172] width 79 height 17
paste input "**********"
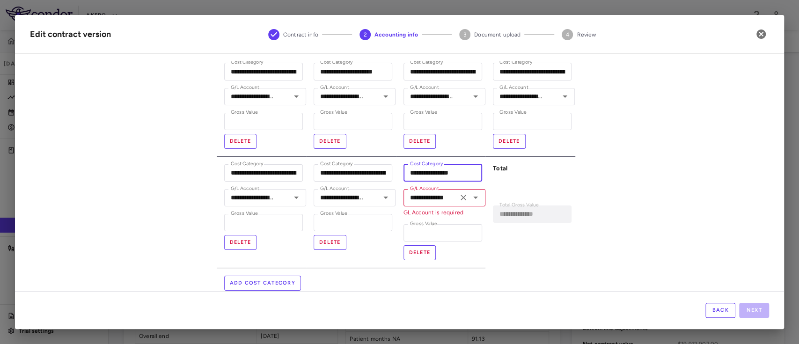
click at [470, 198] on icon "Open" at bounding box center [475, 197] width 11 height 11
type input "**********"
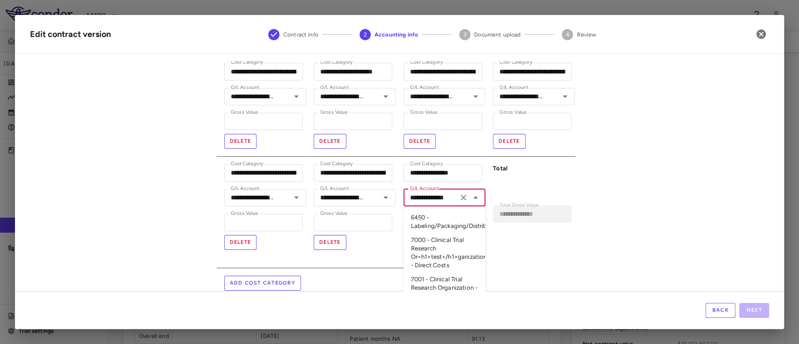
scroll to position [187, 0]
click at [447, 278] on li "Accrued Purchases - Accrued Purchases Clearing Account" at bounding box center [445, 286] width 82 height 31
type input "**********"
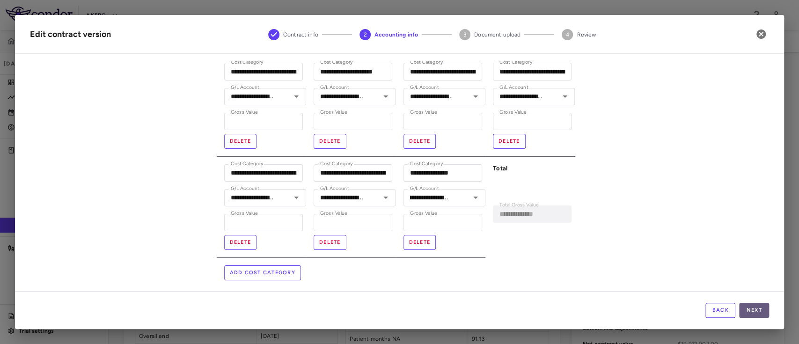
click at [752, 309] on button "Next" at bounding box center [754, 310] width 30 height 15
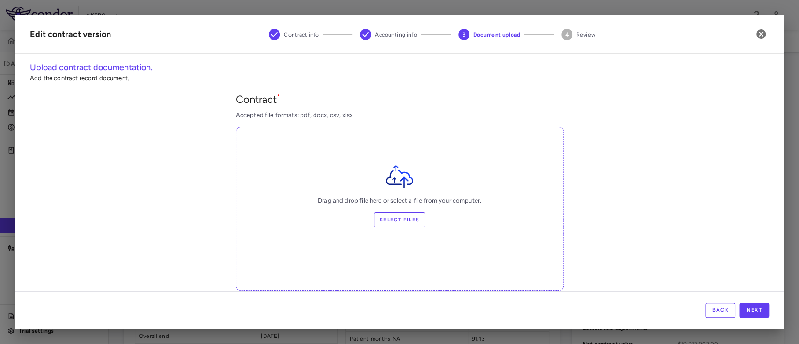
scroll to position [206, 0]
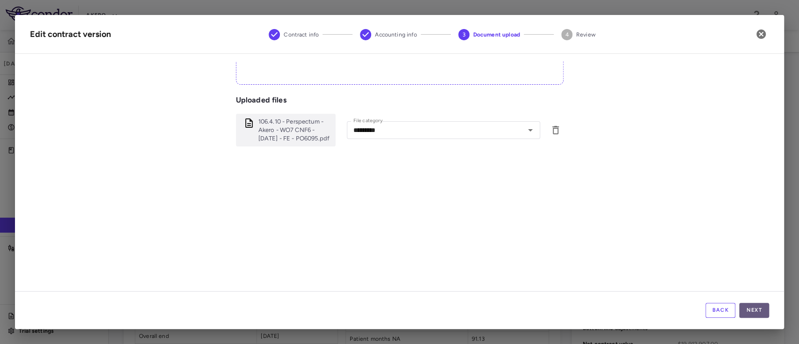
click at [761, 308] on button "Next" at bounding box center [754, 310] width 30 height 15
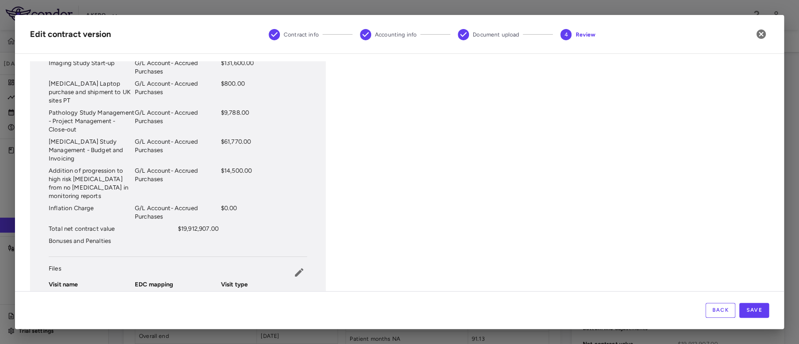
scroll to position [1347, 0]
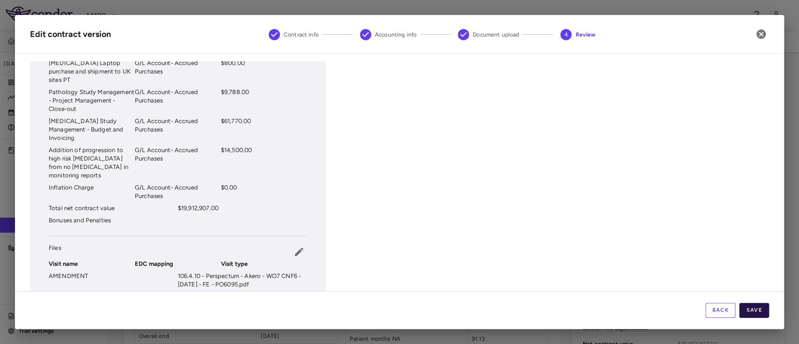
click at [757, 316] on button "Save" at bounding box center [754, 310] width 30 height 15
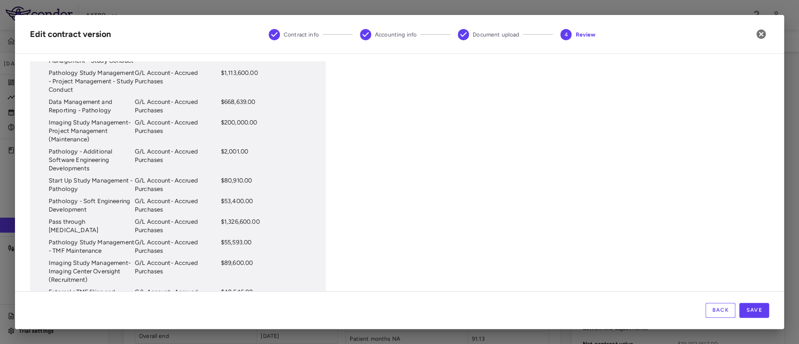
scroll to position [1326, 0]
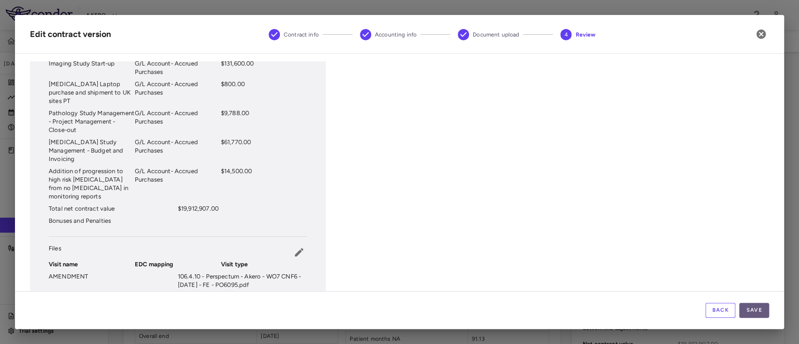
click at [757, 310] on button "Save" at bounding box center [754, 310] width 30 height 15
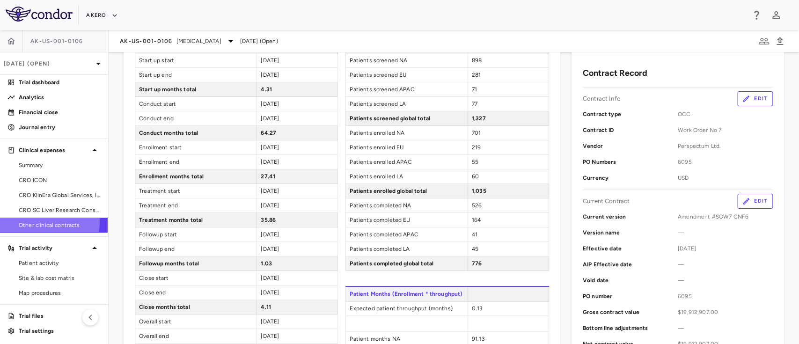
click at [43, 222] on span "Other clinical contracts" at bounding box center [59, 225] width 81 height 8
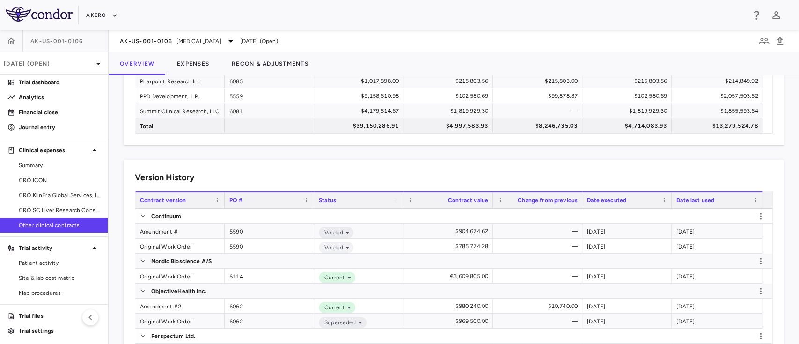
scroll to position [71, 0]
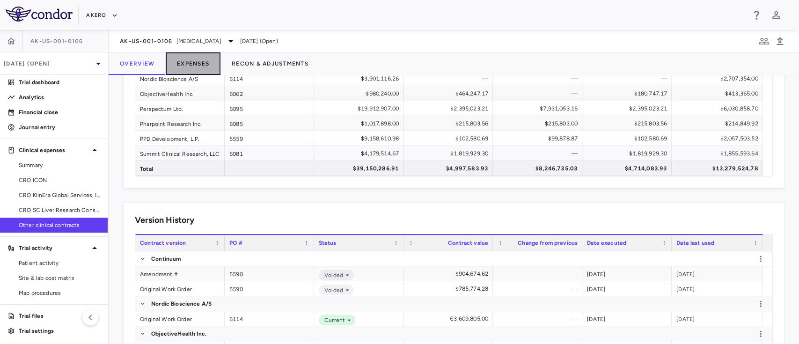
click at [202, 62] on button "Expenses" at bounding box center [193, 63] width 55 height 22
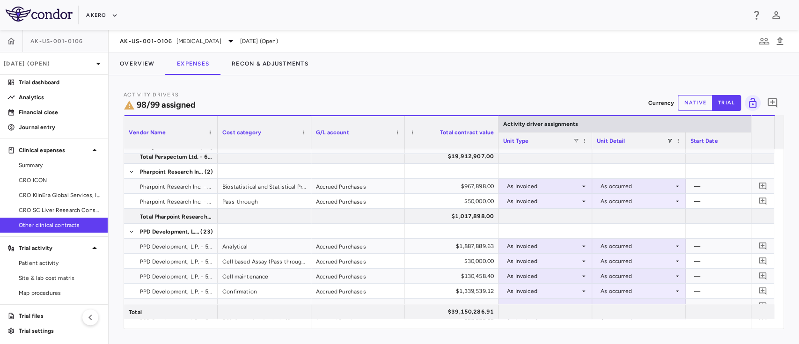
scroll to position [1074, 0]
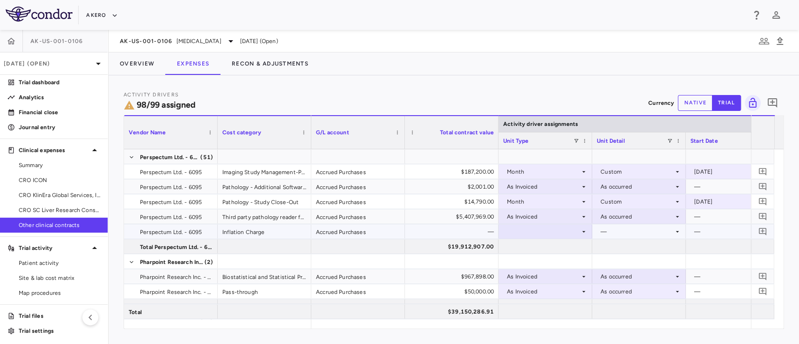
click at [560, 227] on div at bounding box center [545, 232] width 84 height 14
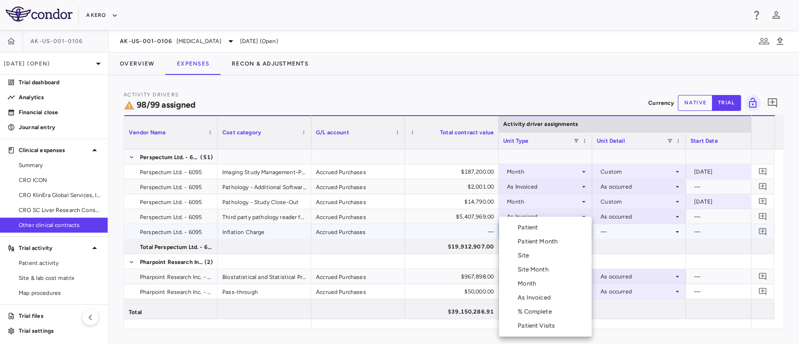
click at [540, 297] on div "As Invoiced" at bounding box center [536, 297] width 37 height 8
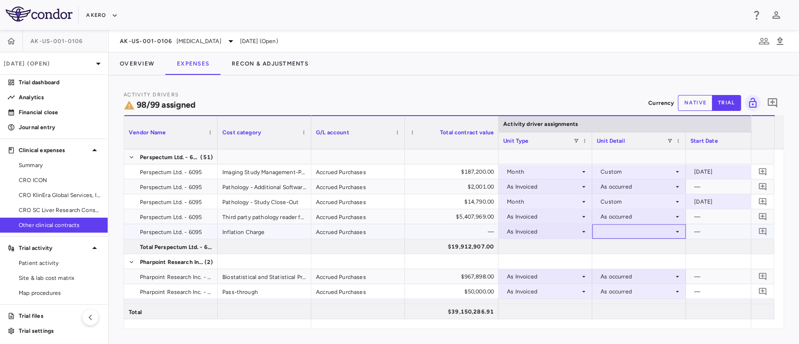
click at [612, 234] on div at bounding box center [639, 232] width 84 height 14
click at [618, 249] on div "As occurred" at bounding box center [629, 249] width 37 height 8
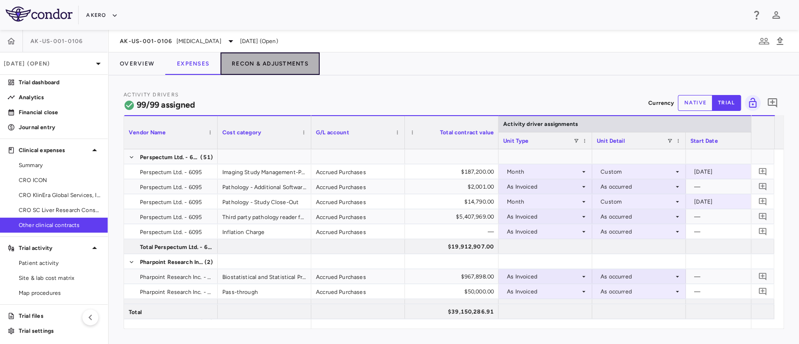
click at [274, 63] on button "Recon & Adjustments" at bounding box center [269, 63] width 99 height 22
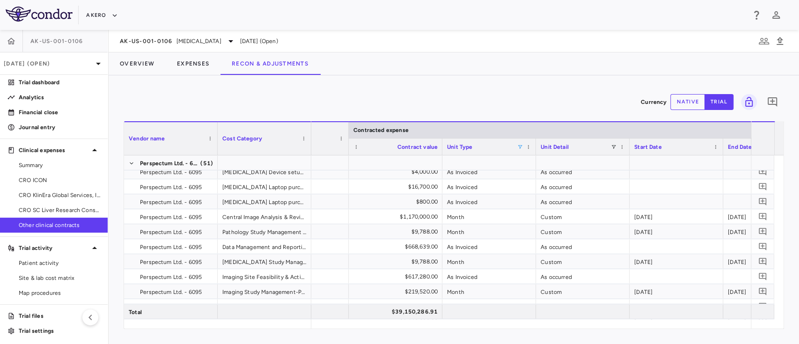
click at [518, 146] on span at bounding box center [520, 147] width 6 height 6
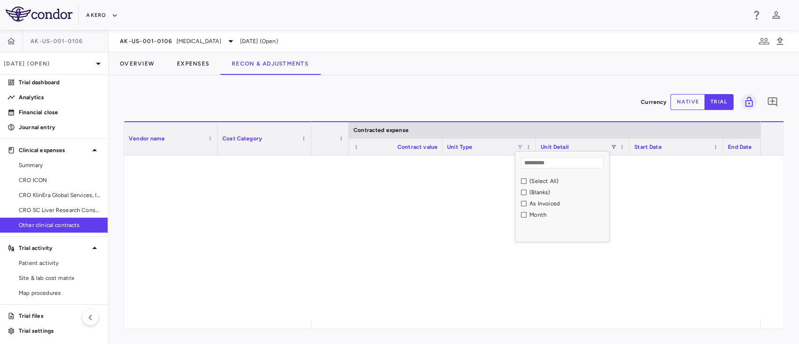
click at [528, 205] on div "As Invoiced" at bounding box center [565, 203] width 88 height 11
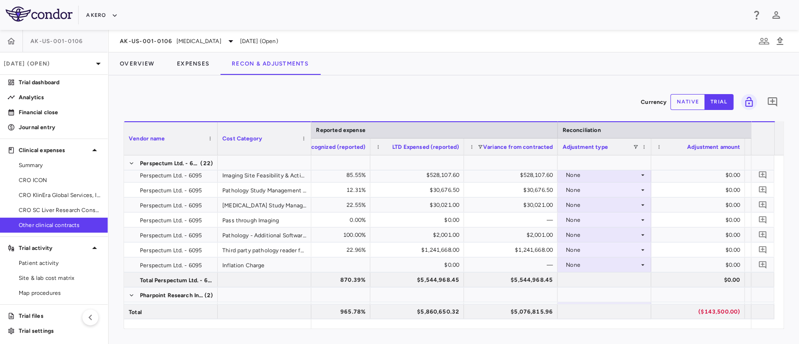
click at [686, 98] on button "native" at bounding box center [687, 102] width 35 height 16
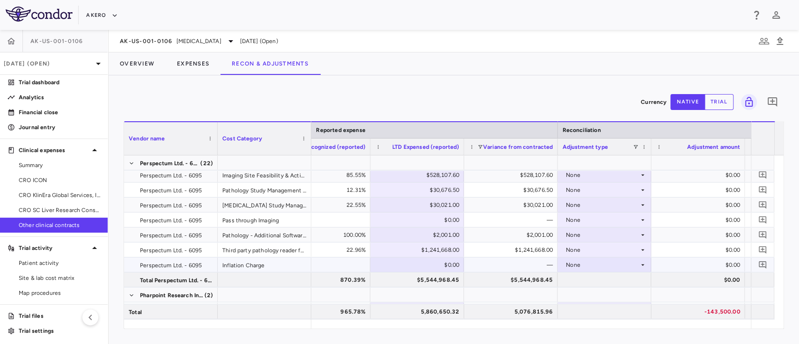
click at [444, 265] on div "$0.00" at bounding box center [419, 264] width 81 height 15
click at [444, 265] on input "number" at bounding box center [424, 265] width 79 height 15
type input "*****"
click at [496, 261] on div "—" at bounding box center [512, 264] width 81 height 15
click at [139, 65] on button "Overview" at bounding box center [137, 63] width 57 height 22
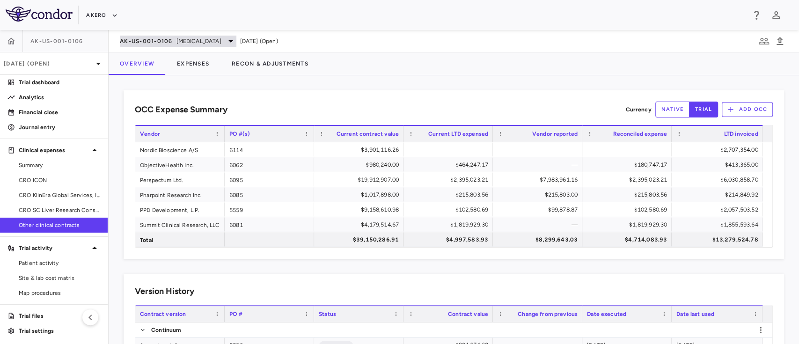
click at [208, 39] on span "[MEDICAL_DATA]" at bounding box center [198, 41] width 45 height 8
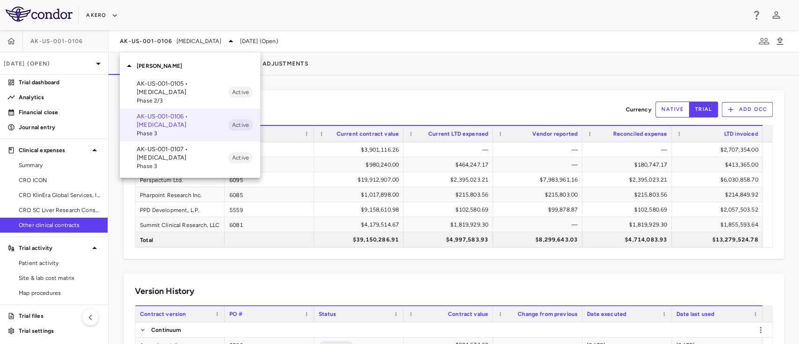
click at [157, 92] on p "AK-US-001-0105 • Nonalcoholic Steatohepatitis" at bounding box center [183, 88] width 92 height 17
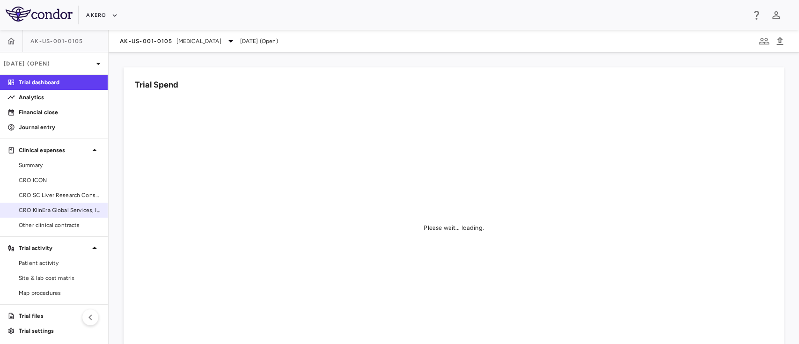
click at [59, 208] on span "CRO KlinEra Global Services, Inc" at bounding box center [59, 210] width 81 height 8
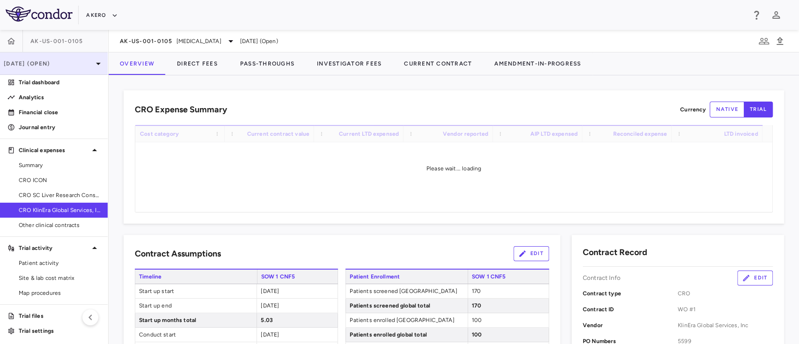
click at [52, 62] on p "[DATE] (Open)" at bounding box center [48, 63] width 89 height 8
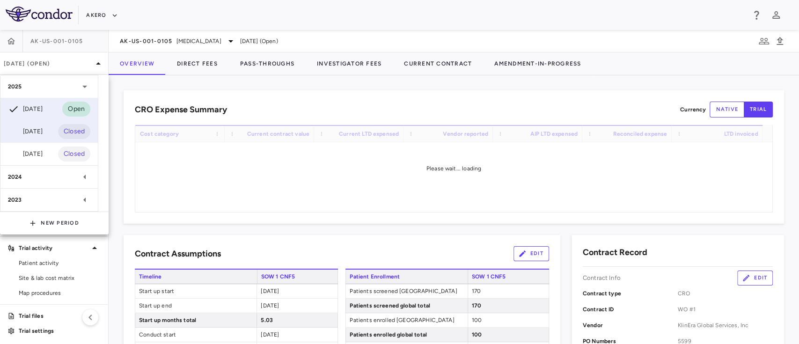
click at [41, 128] on div "Jun 2025" at bounding box center [25, 131] width 35 height 11
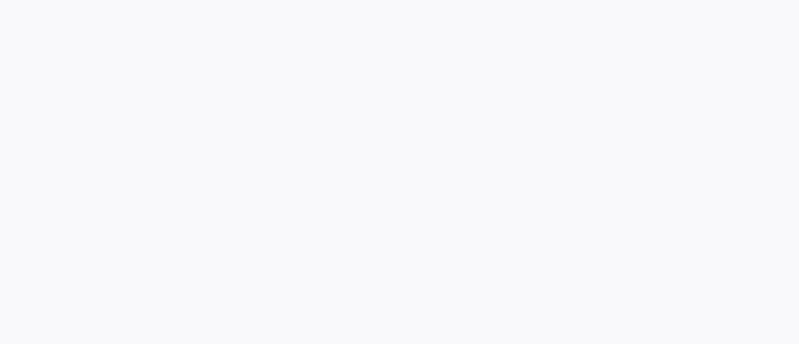
click at [41, 128] on div at bounding box center [399, 172] width 799 height 344
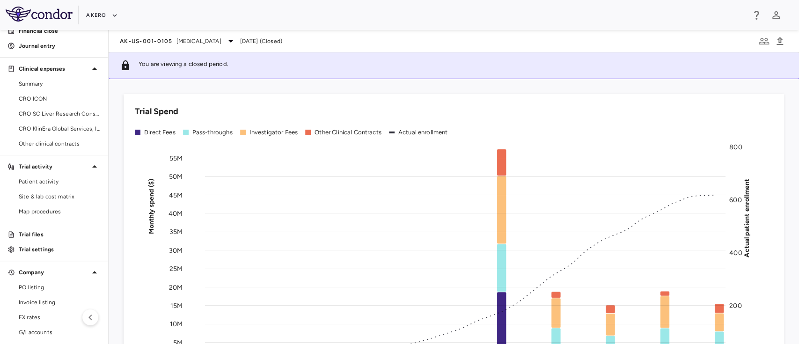
scroll to position [114, 0]
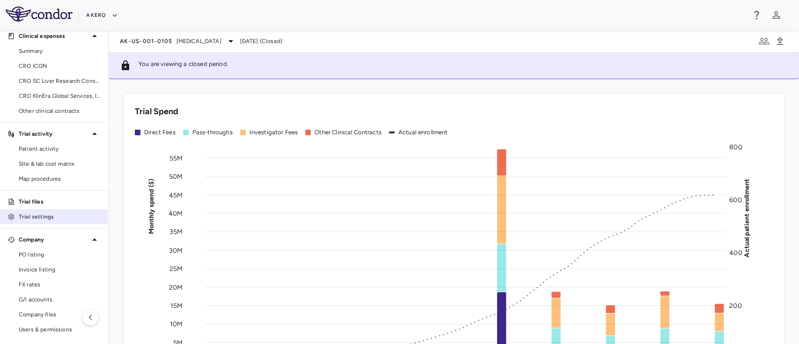
click at [44, 222] on link "Trial settings" at bounding box center [54, 217] width 108 height 14
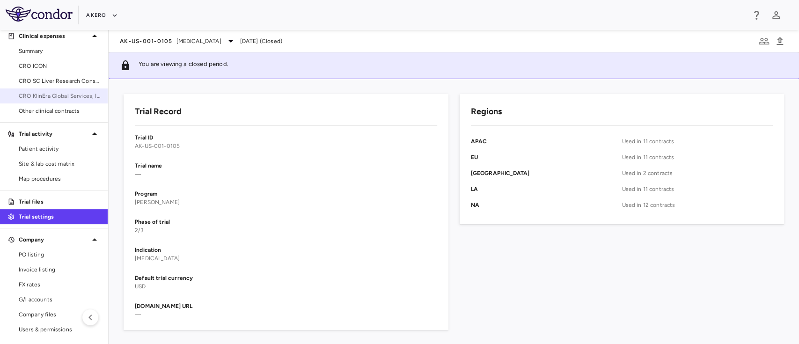
click at [59, 101] on link "CRO KlinEra Global Services, Inc" at bounding box center [54, 96] width 108 height 14
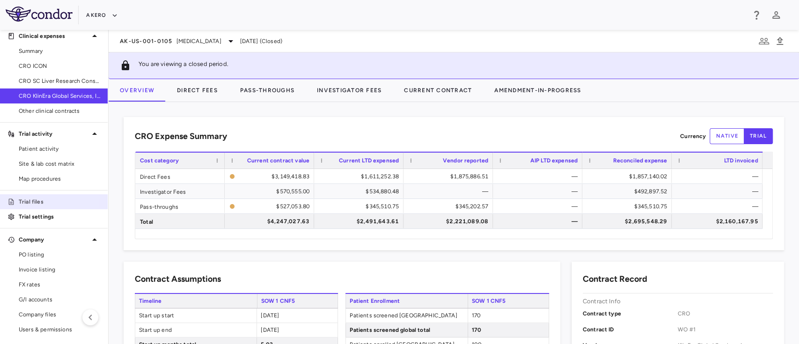
click at [34, 198] on p "Trial files" at bounding box center [59, 202] width 81 height 8
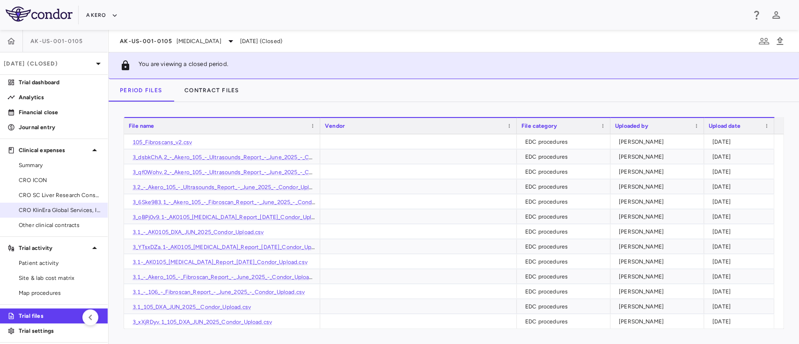
click at [55, 214] on link "CRO KlinEra Global Services, Inc" at bounding box center [54, 210] width 108 height 14
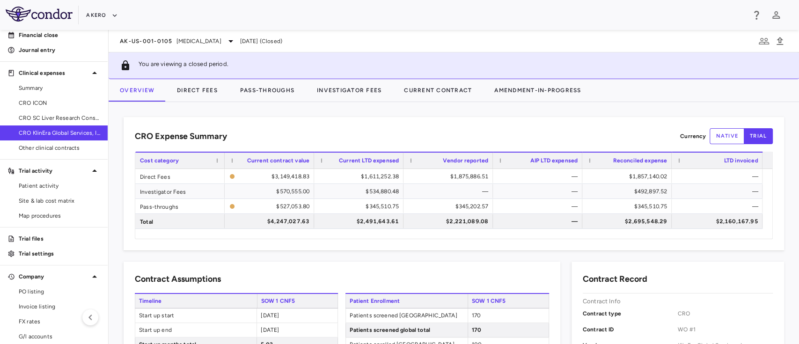
scroll to position [83, 0]
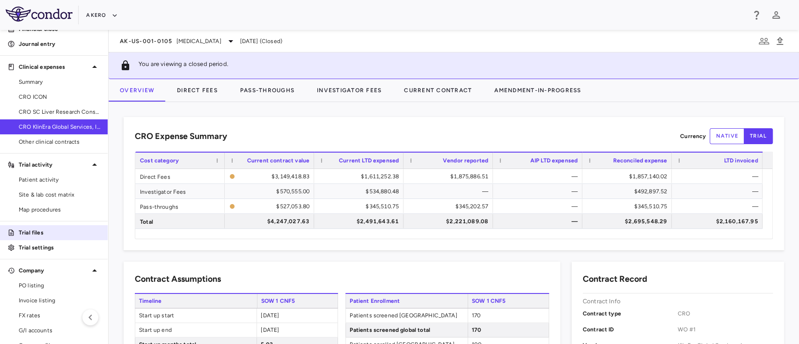
click at [64, 230] on p "Trial files" at bounding box center [59, 232] width 81 height 8
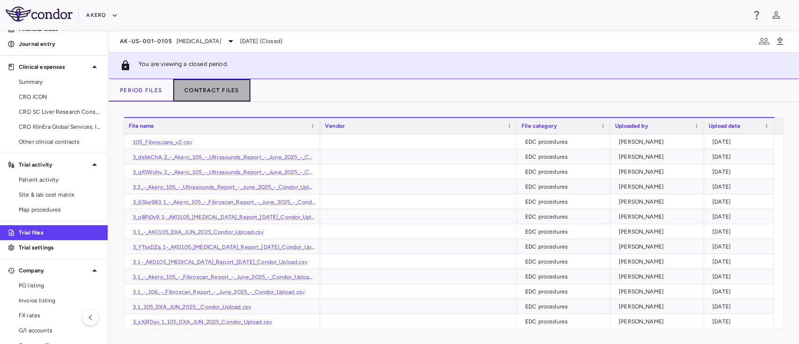
click at [221, 94] on button "Contract Files" at bounding box center [211, 90] width 77 height 22
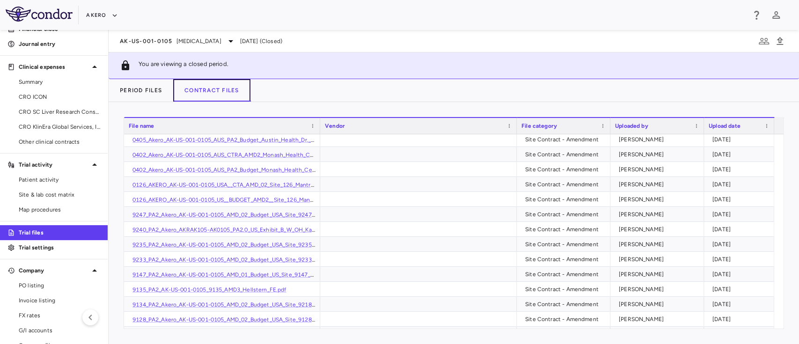
scroll to position [130, 0]
click at [780, 329] on div "Drag here to set row groups Drag here to set column labels File name Vendor Fil…" at bounding box center [454, 223] width 690 height 242
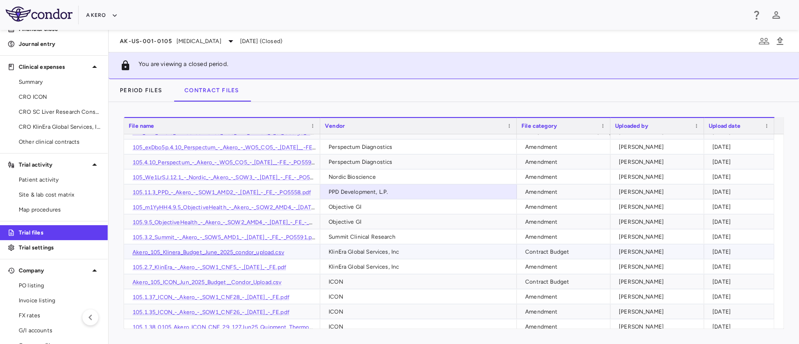
click at [183, 253] on link "Akero_105_Klinera_Budget_June_2025_condor_upload.csv" at bounding box center [208, 252] width 152 height 7
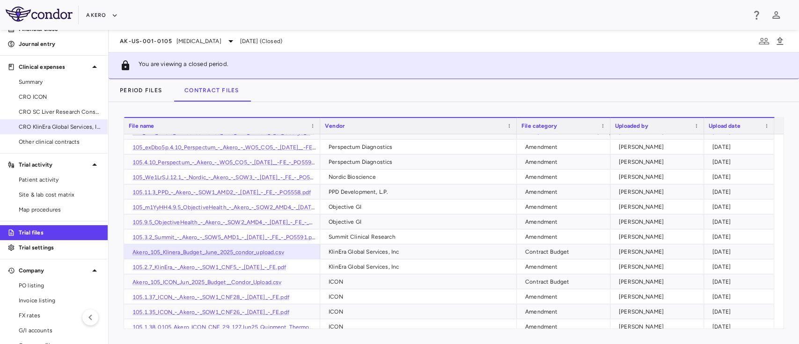
click at [53, 125] on span "CRO KlinEra Global Services, Inc" at bounding box center [59, 127] width 81 height 8
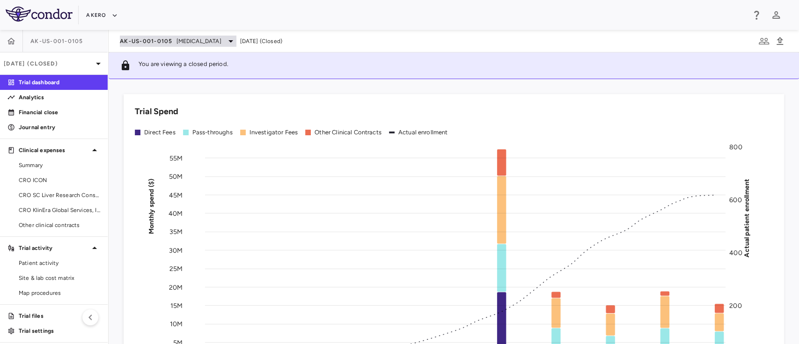
click at [207, 43] on span "[MEDICAL_DATA]" at bounding box center [198, 41] width 45 height 8
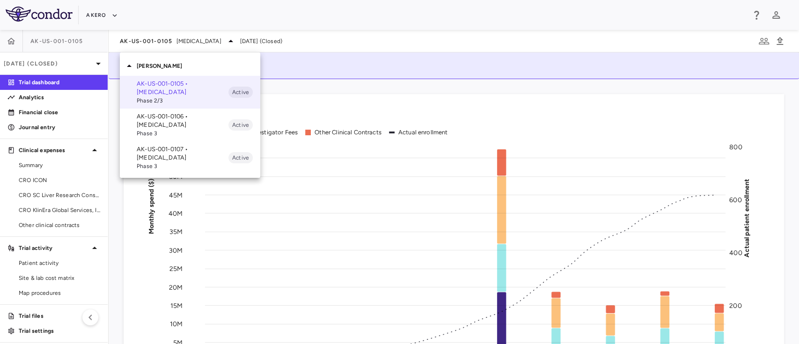
click at [61, 58] on div at bounding box center [399, 172] width 799 height 344
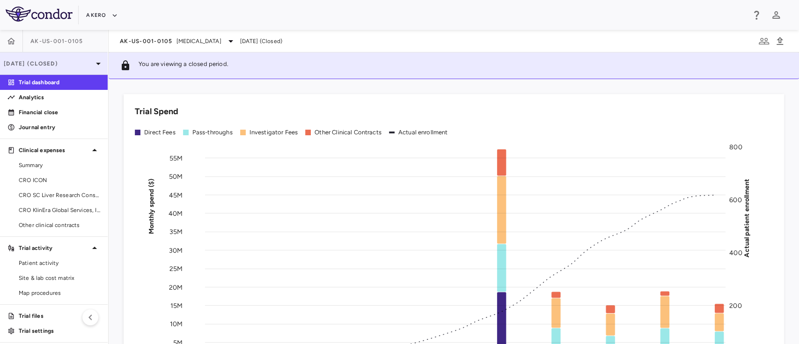
click at [57, 61] on p "Jun 2025 (Closed)" at bounding box center [48, 63] width 89 height 8
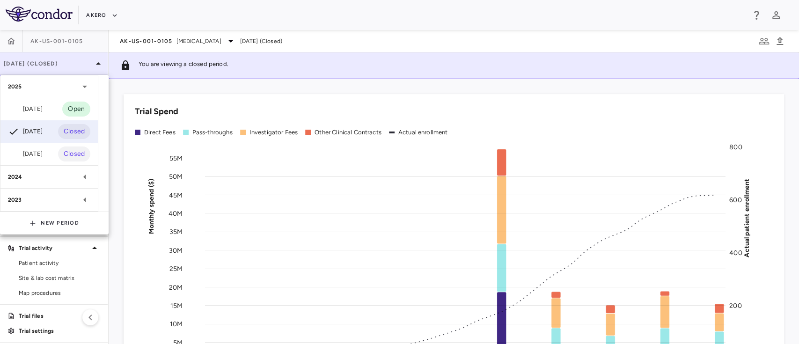
click at [57, 61] on div at bounding box center [399, 172] width 799 height 344
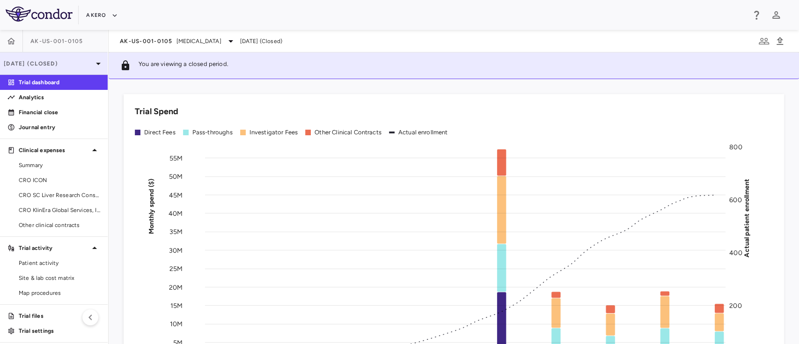
click at [42, 60] on p "Jun 2025 (Closed)" at bounding box center [48, 63] width 89 height 8
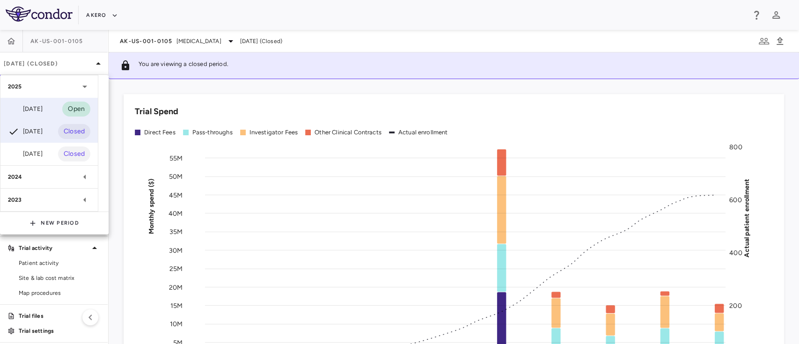
click at [43, 112] on div "Sep 2025" at bounding box center [25, 108] width 35 height 11
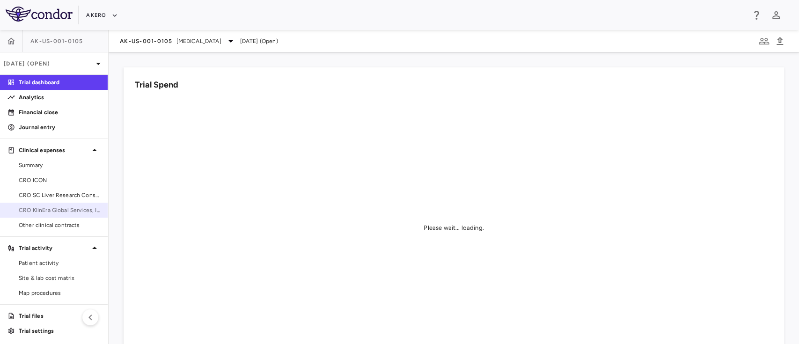
click at [45, 209] on span "CRO KlinEra Global Services, Inc" at bounding box center [59, 210] width 81 height 8
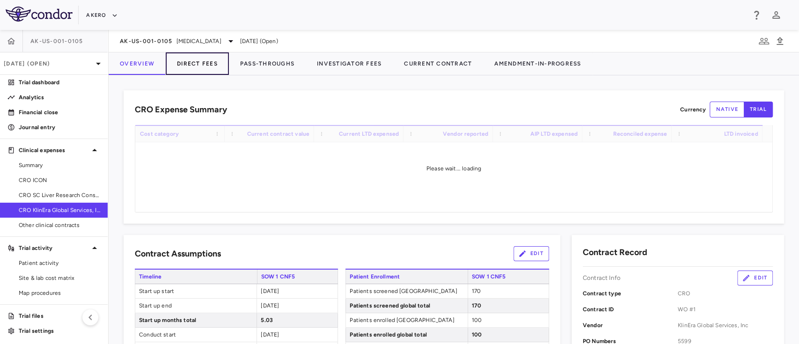
click at [201, 71] on button "Direct Fees" at bounding box center [197, 63] width 63 height 22
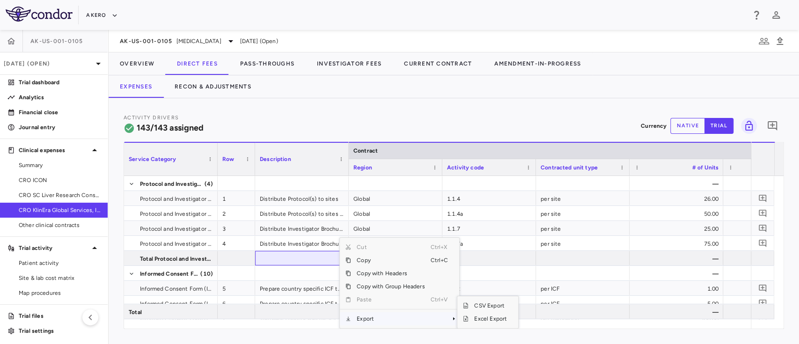
click at [382, 322] on span "Export" at bounding box center [390, 318] width 79 height 13
click at [481, 314] on span "Excel Export" at bounding box center [491, 318] width 44 height 13
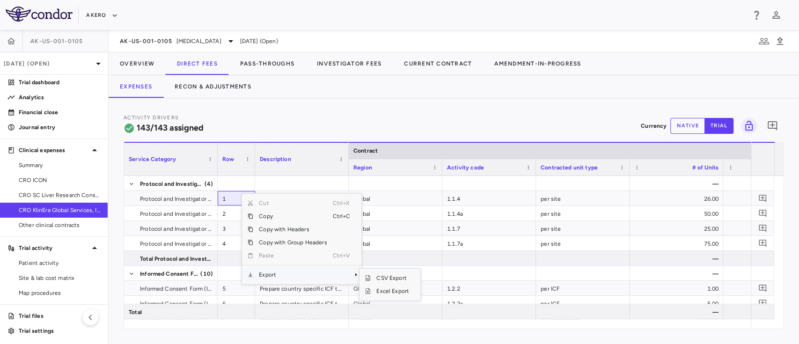
click at [294, 271] on span "Export" at bounding box center [292, 274] width 79 height 13
click at [388, 275] on span "CSV Export" at bounding box center [393, 277] width 44 height 13
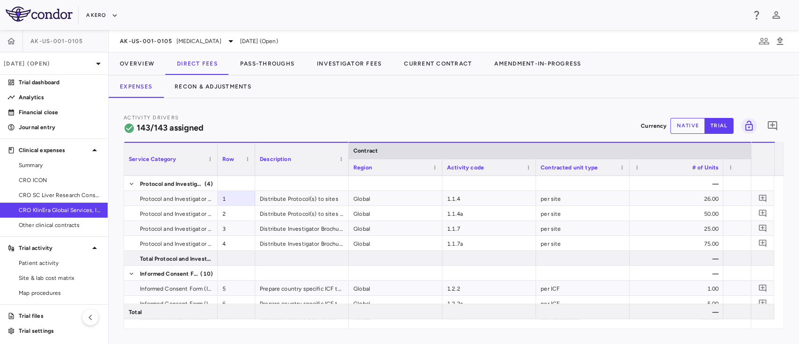
click at [415, 114] on div "Activity Drivers 143/143 assigned Currency native trial 0" at bounding box center [454, 125] width 660 height 25
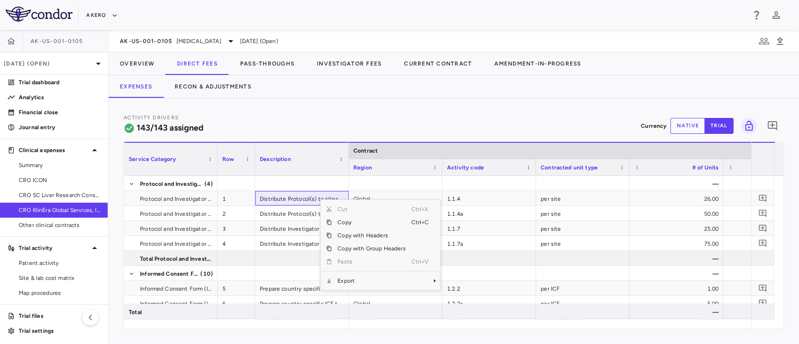
click at [377, 271] on div "Context Menu" at bounding box center [371, 271] width 79 height 6
click at [377, 279] on span "Export" at bounding box center [371, 280] width 79 height 13
click at [464, 293] on span "Excel Export" at bounding box center [471, 297] width 44 height 13
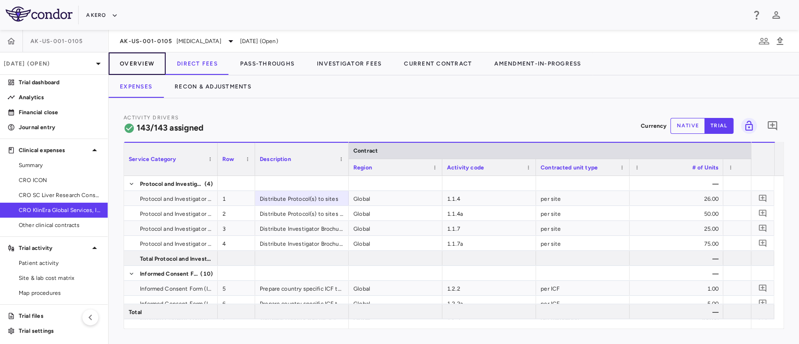
click at [135, 59] on button "Overview" at bounding box center [137, 63] width 57 height 22
